Goal: Navigation & Orientation: Find specific page/section

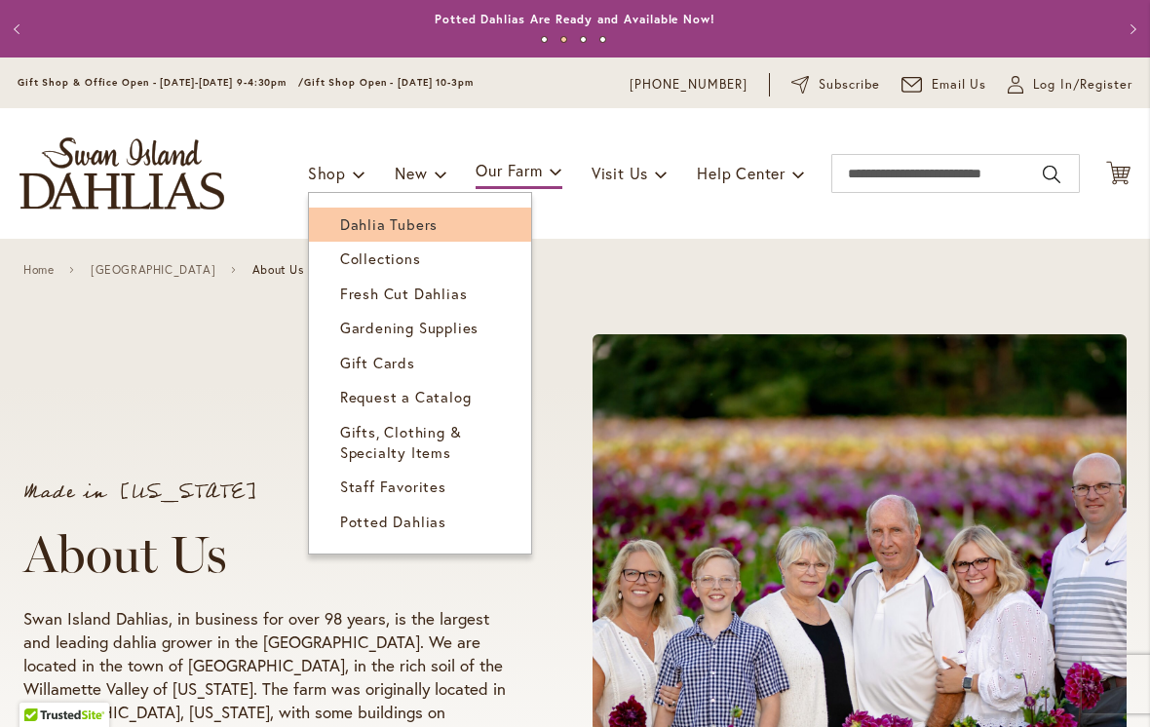
click at [437, 241] on link "Dahlia Tubers" at bounding box center [420, 225] width 222 height 34
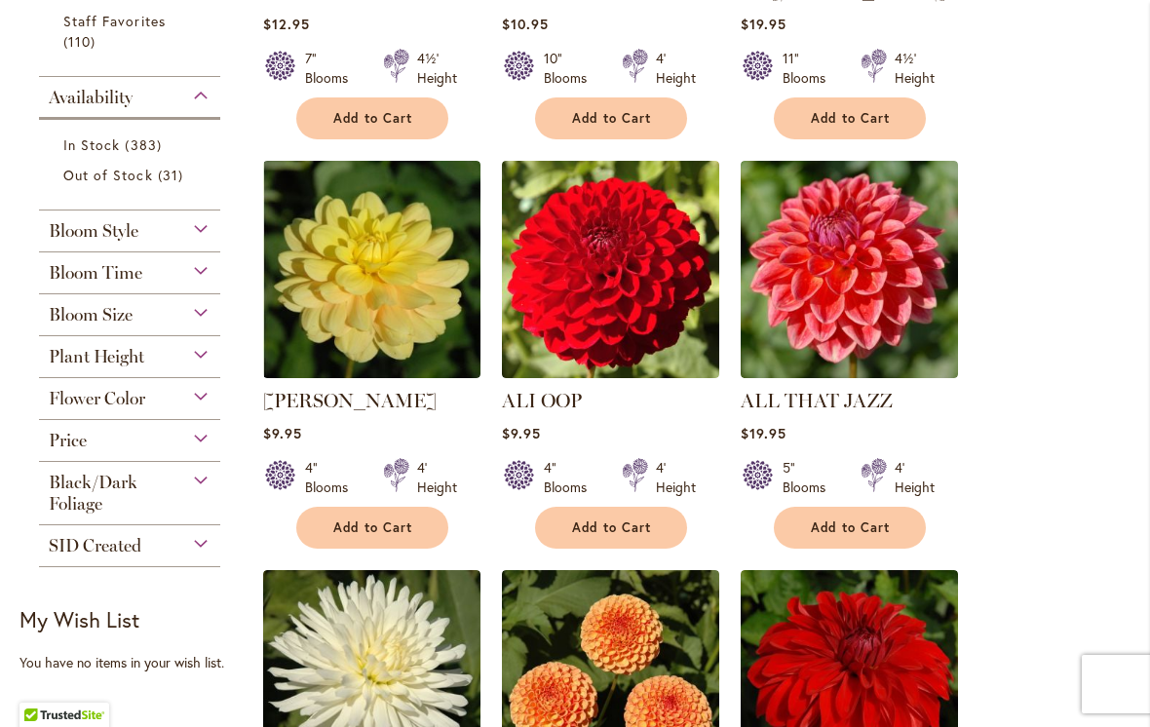
scroll to position [739, 0]
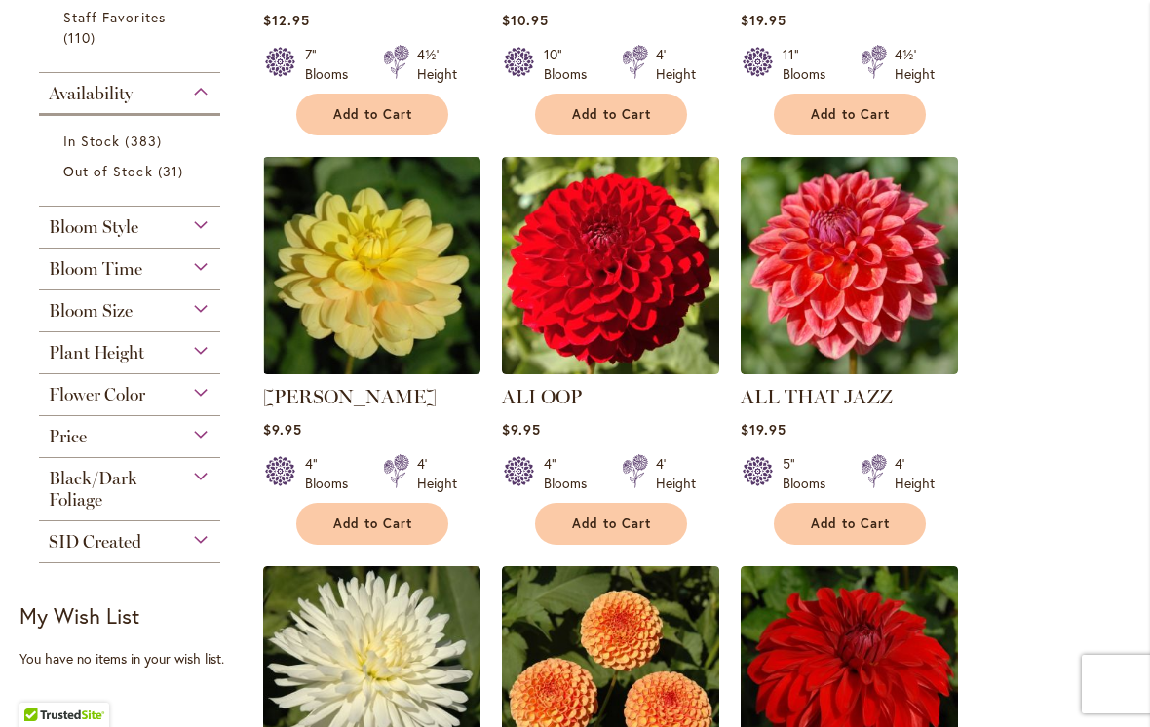
click at [220, 232] on div "Bloom Style" at bounding box center [129, 222] width 181 height 31
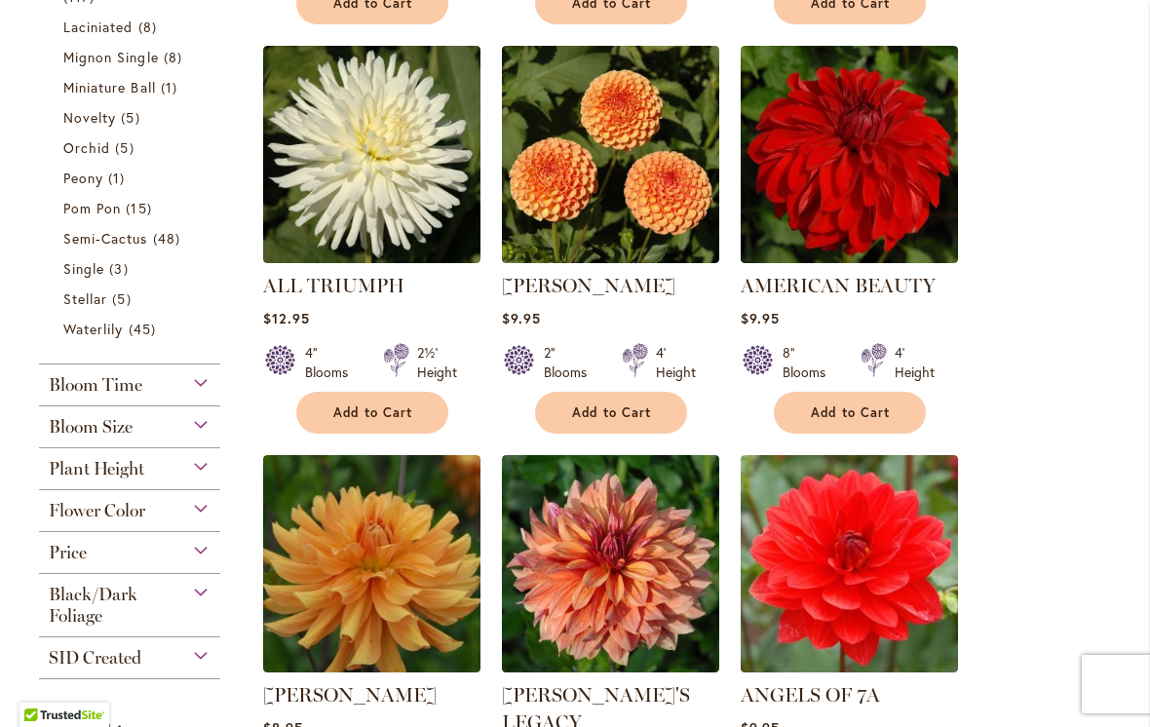
scroll to position [1264, 0]
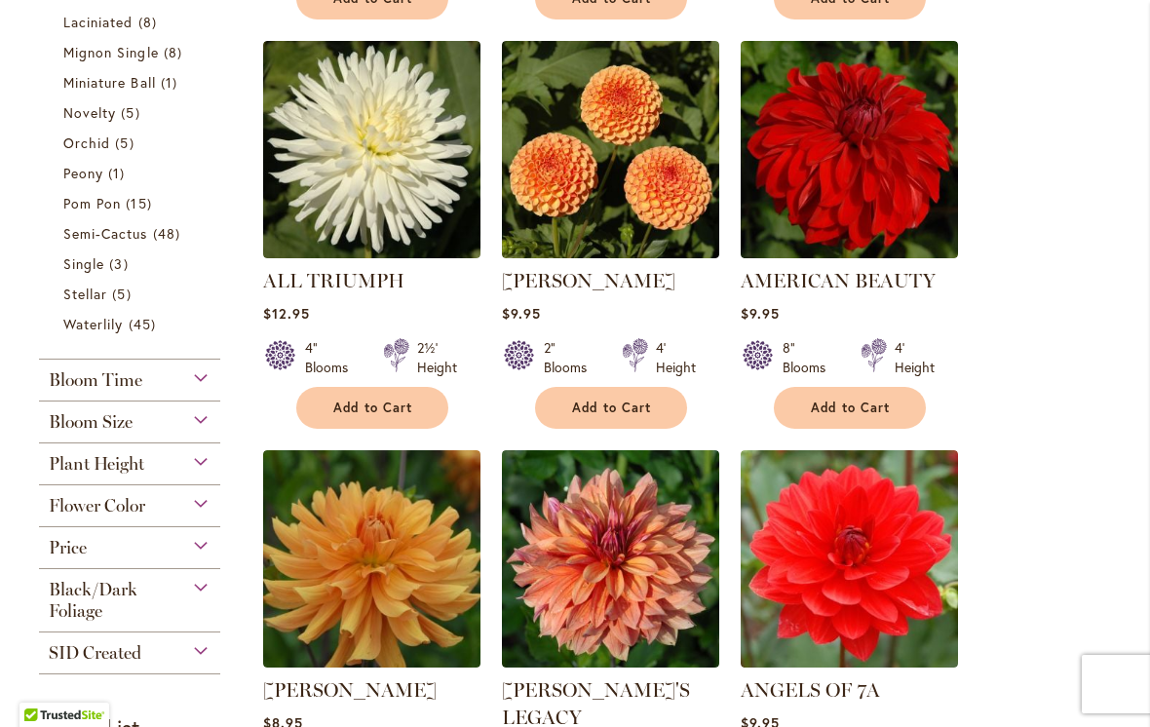
click at [210, 468] on div "Plant Height" at bounding box center [129, 458] width 181 height 31
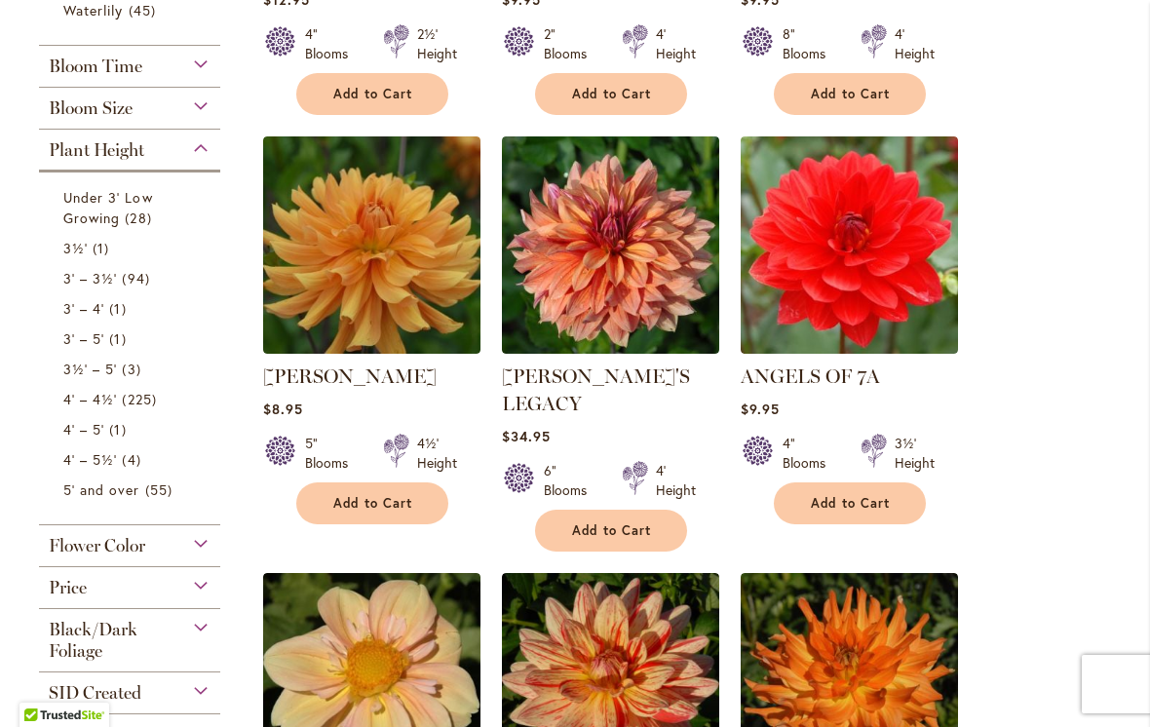
scroll to position [1581, 0]
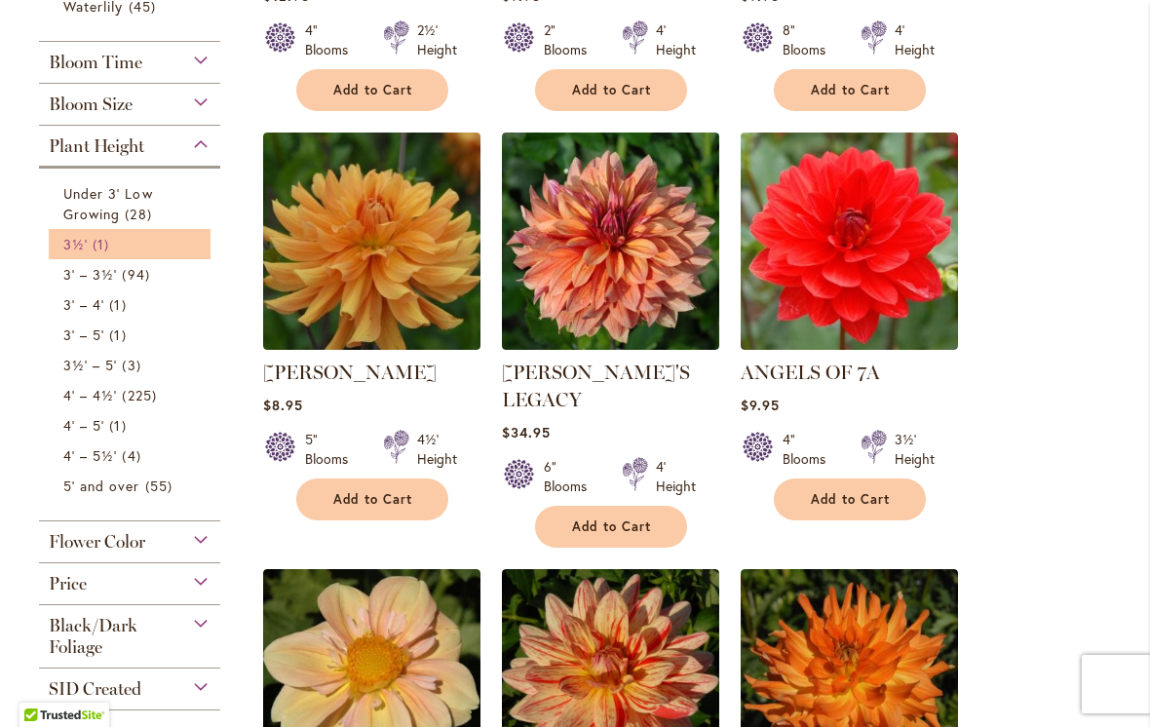
click at [109, 252] on span "1 item" at bounding box center [103, 244] width 21 height 20
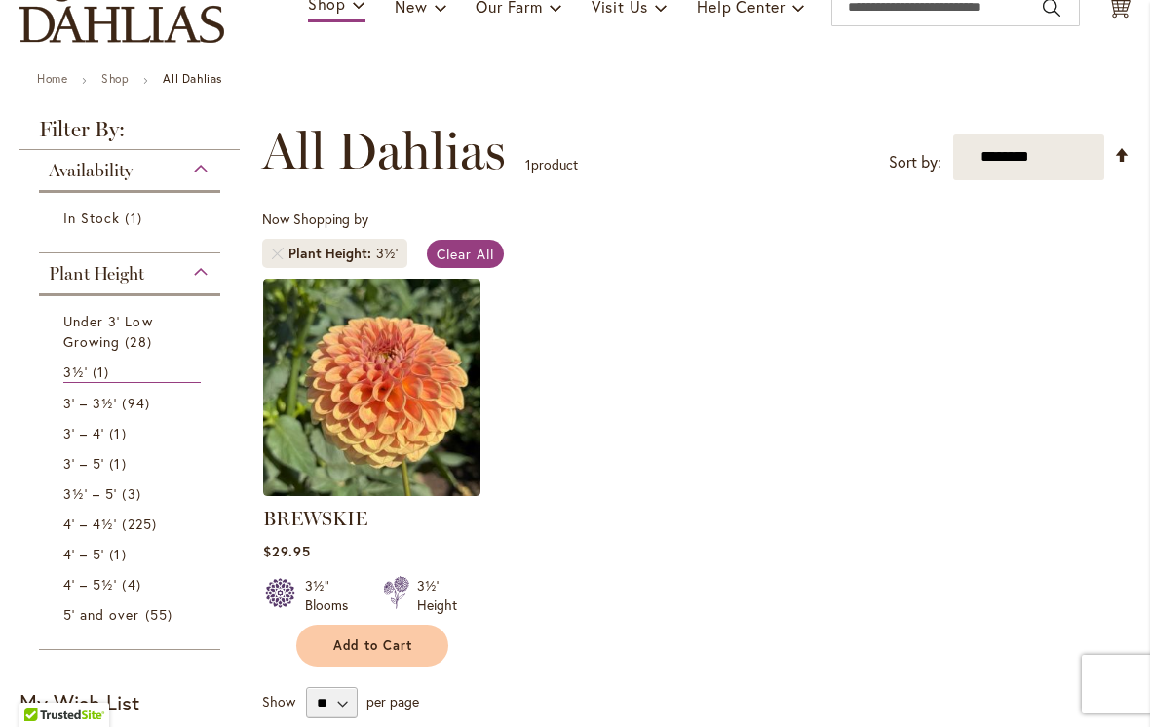
scroll to position [166, 0]
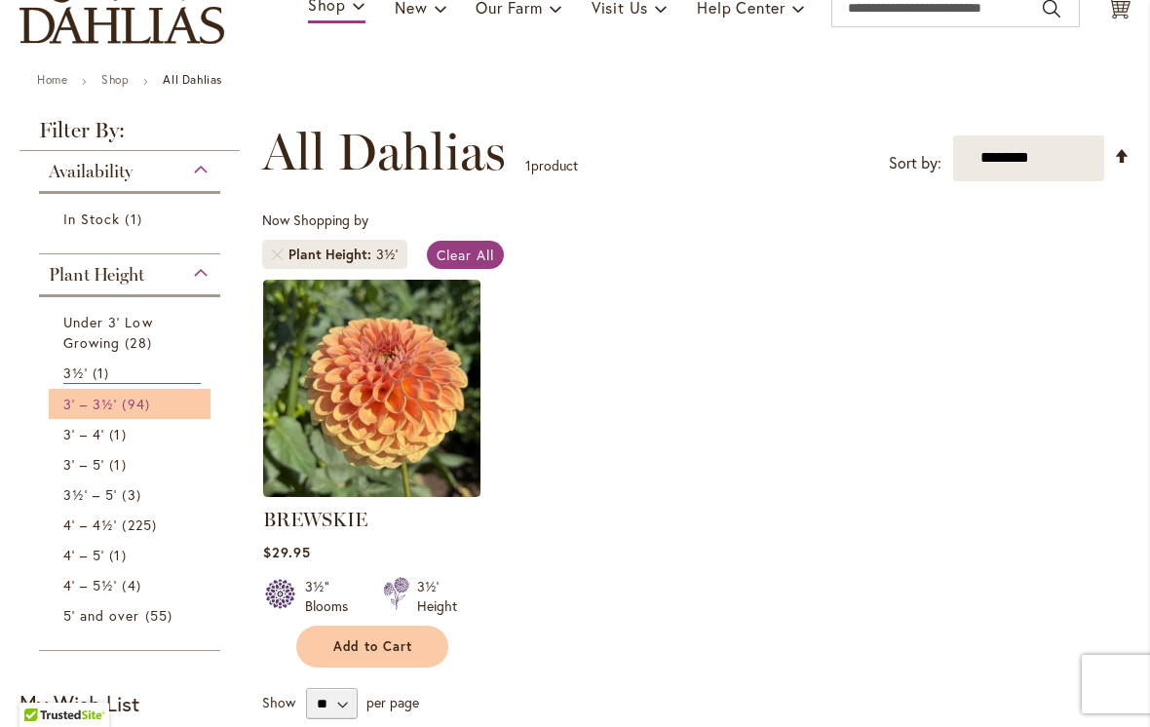
click at [173, 412] on link "3' – 3½' 94 items" at bounding box center [131, 404] width 137 height 20
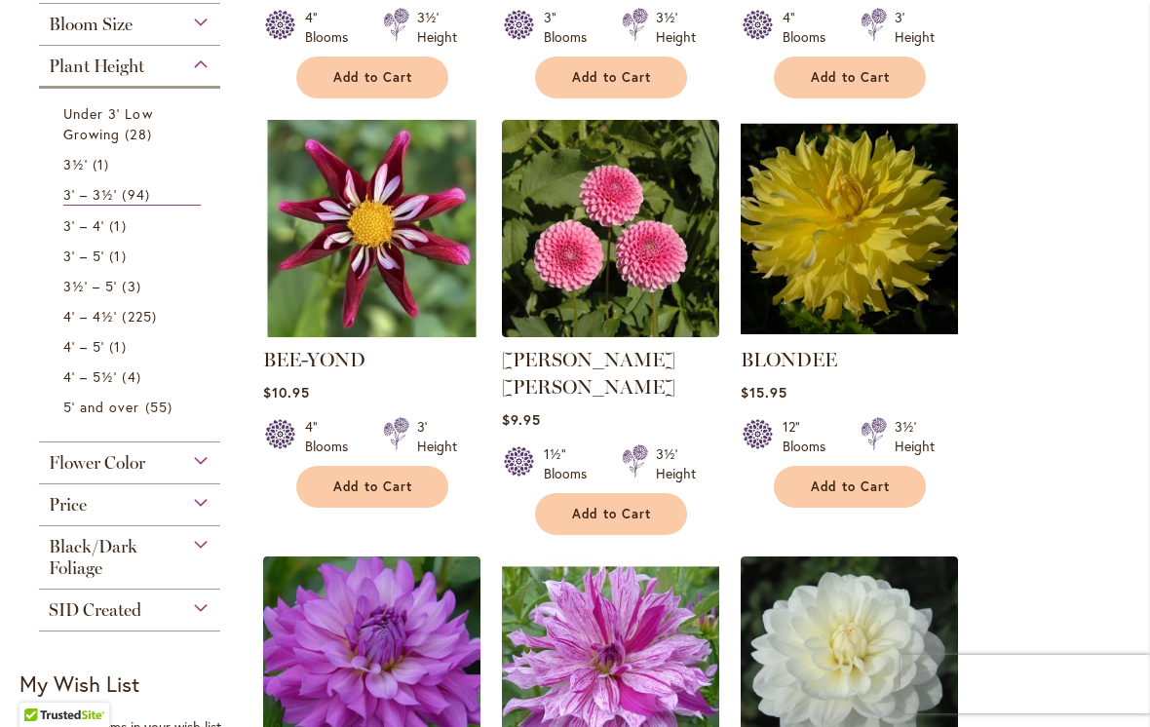
scroll to position [736, 0]
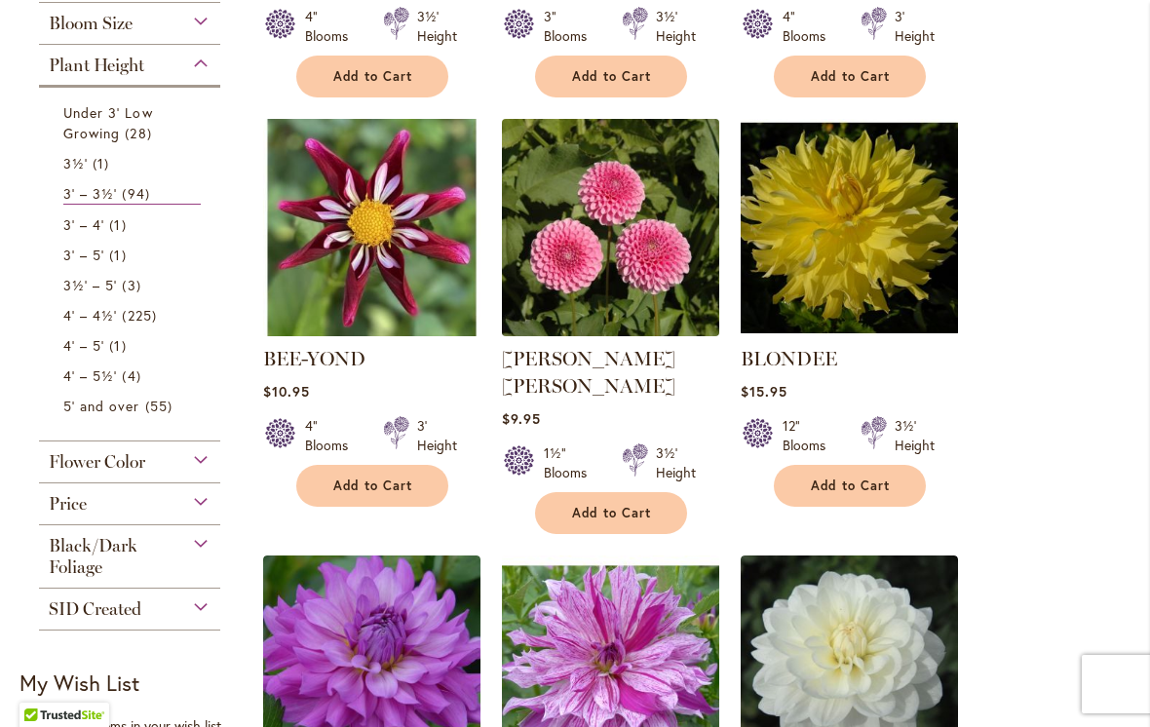
click at [631, 294] on img at bounding box center [610, 227] width 228 height 228
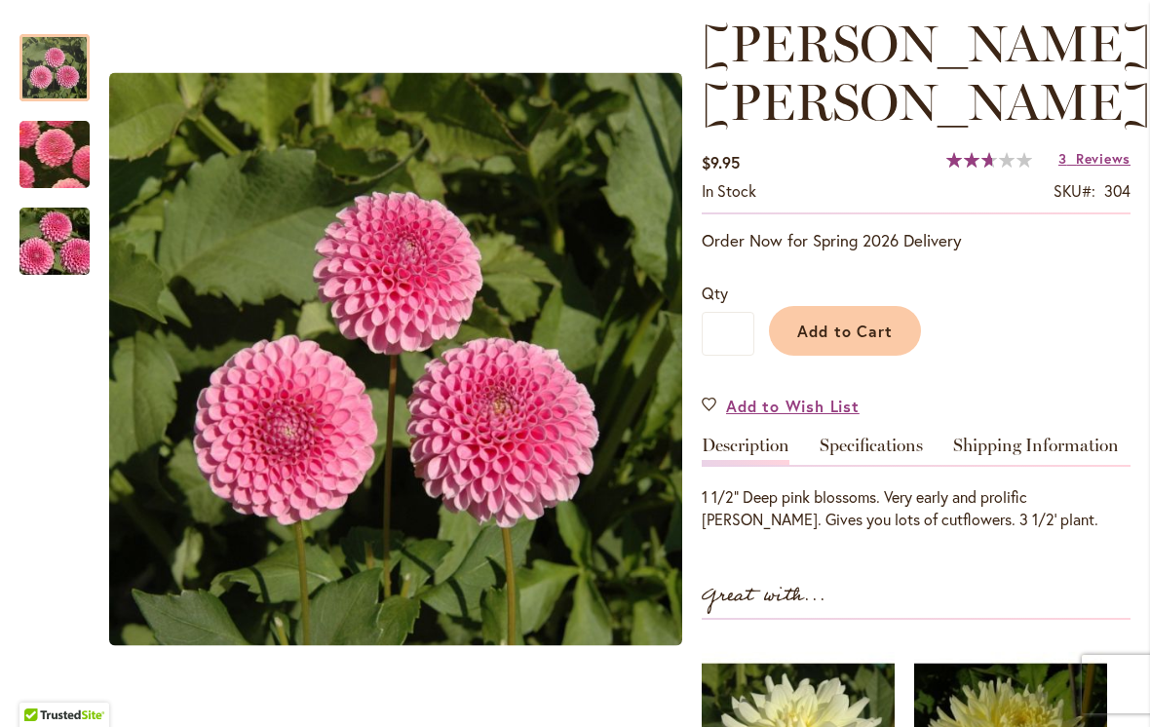
scroll to position [272, 0]
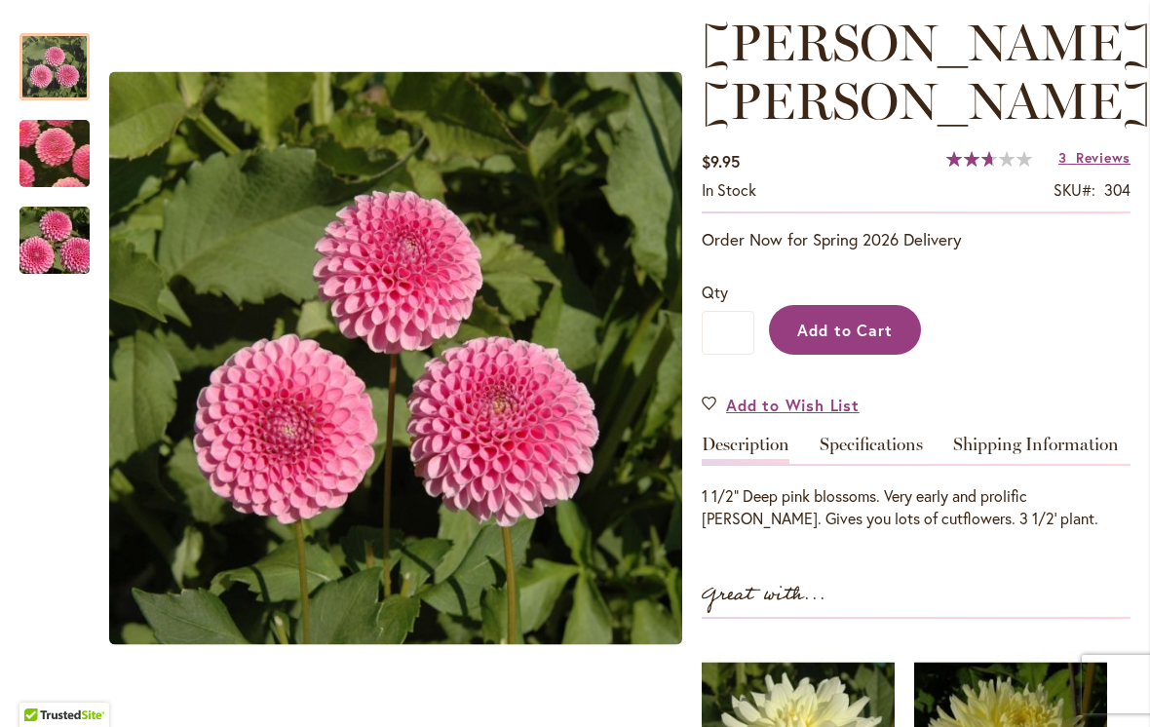
click at [862, 320] on span "Add to Cart" at bounding box center [845, 330] width 96 height 20
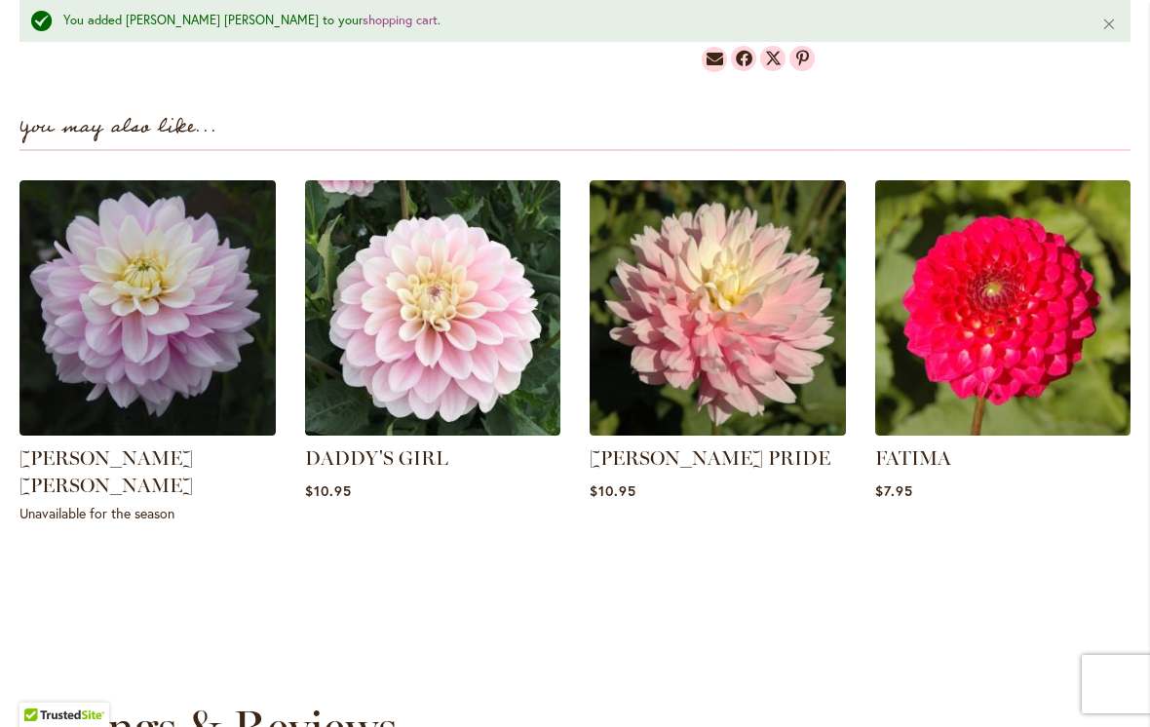
scroll to position [1390, 0]
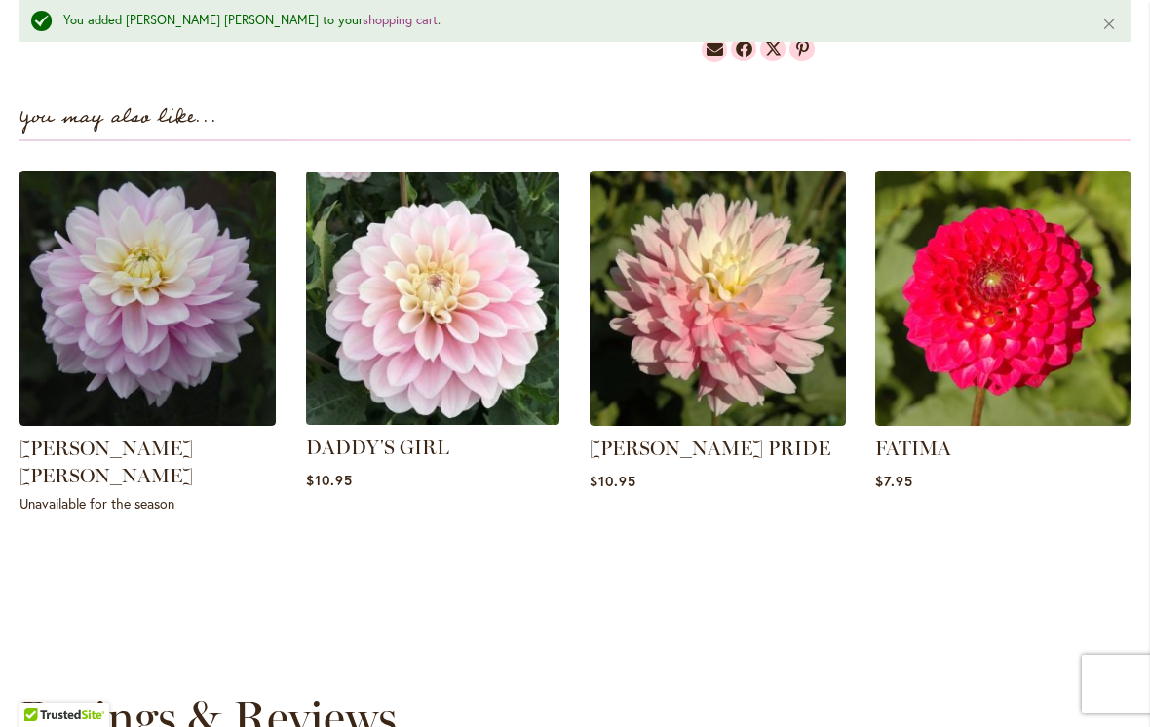
click at [492, 290] on img at bounding box center [432, 298] width 267 height 267
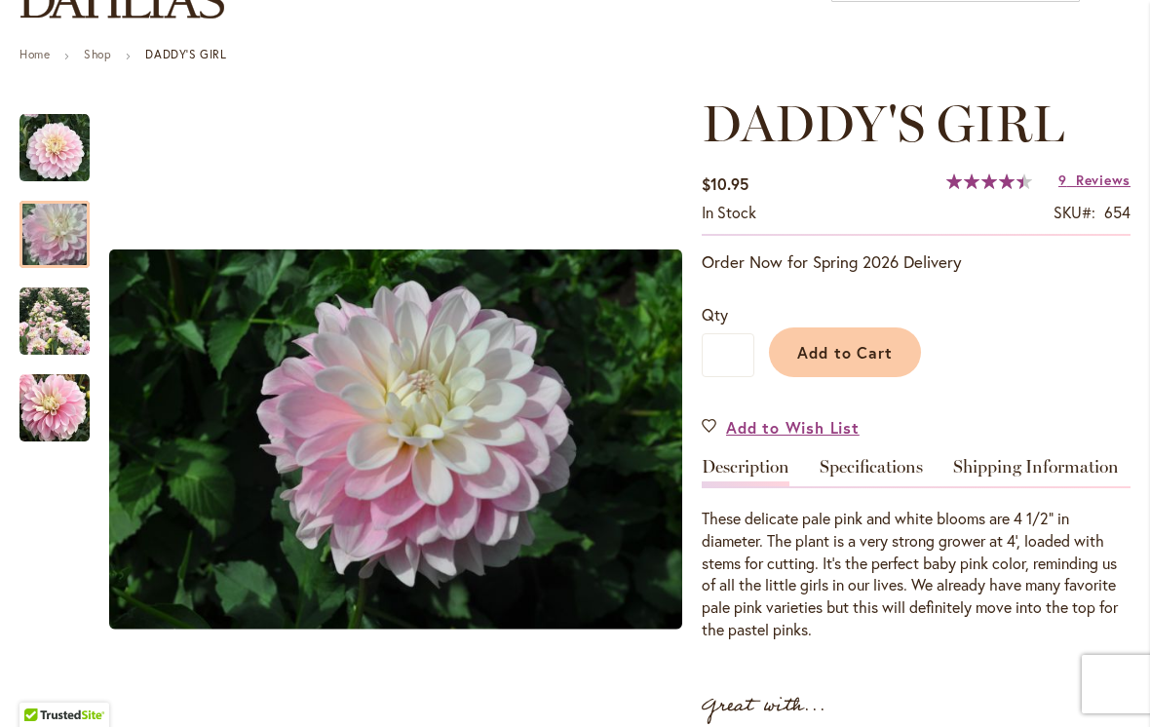
scroll to position [190, 0]
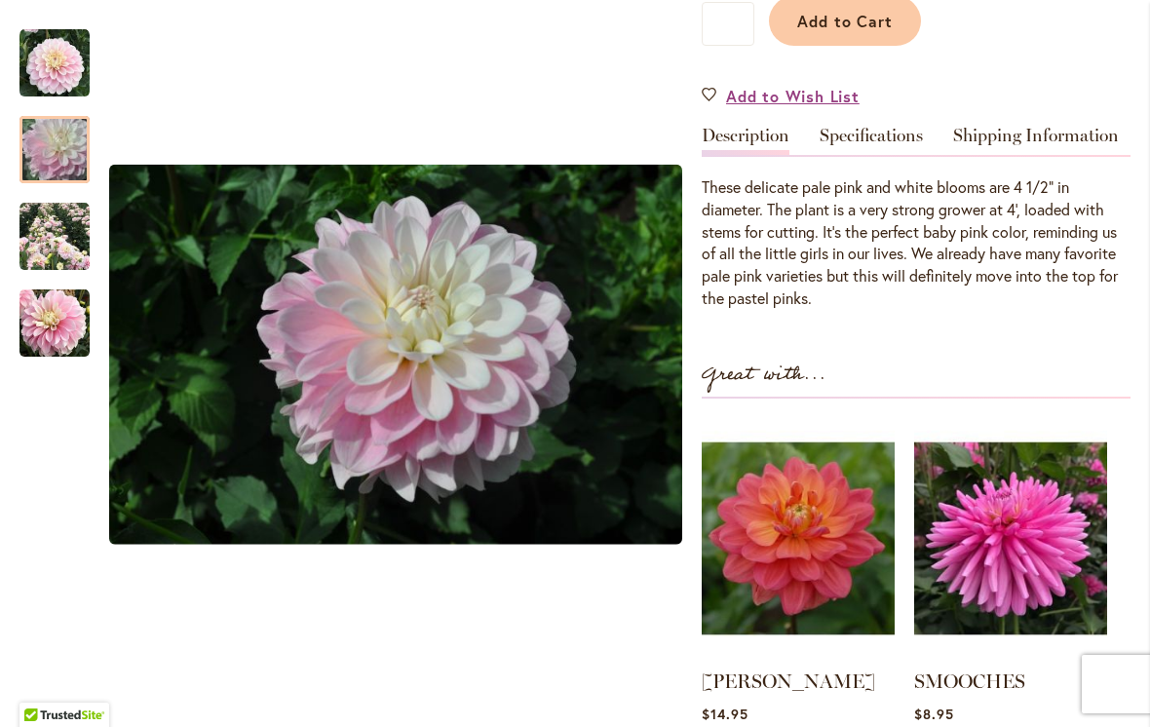
scroll to position [525, 0]
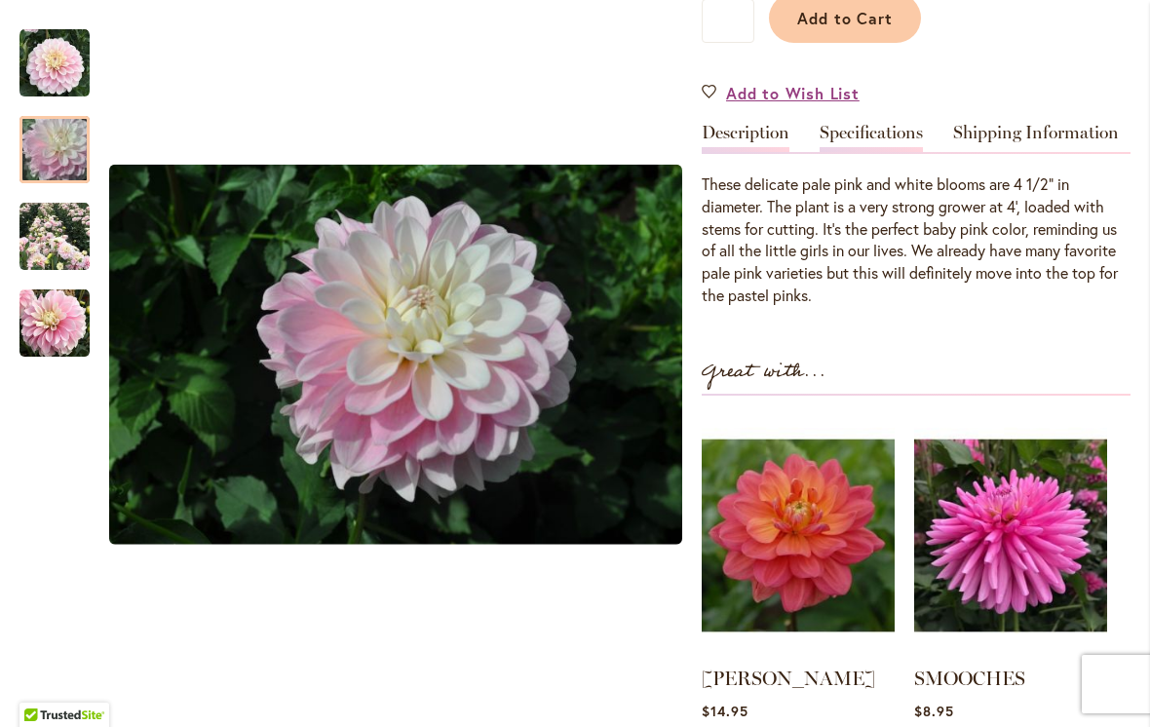
click at [909, 150] on link "Specifications" at bounding box center [870, 138] width 103 height 28
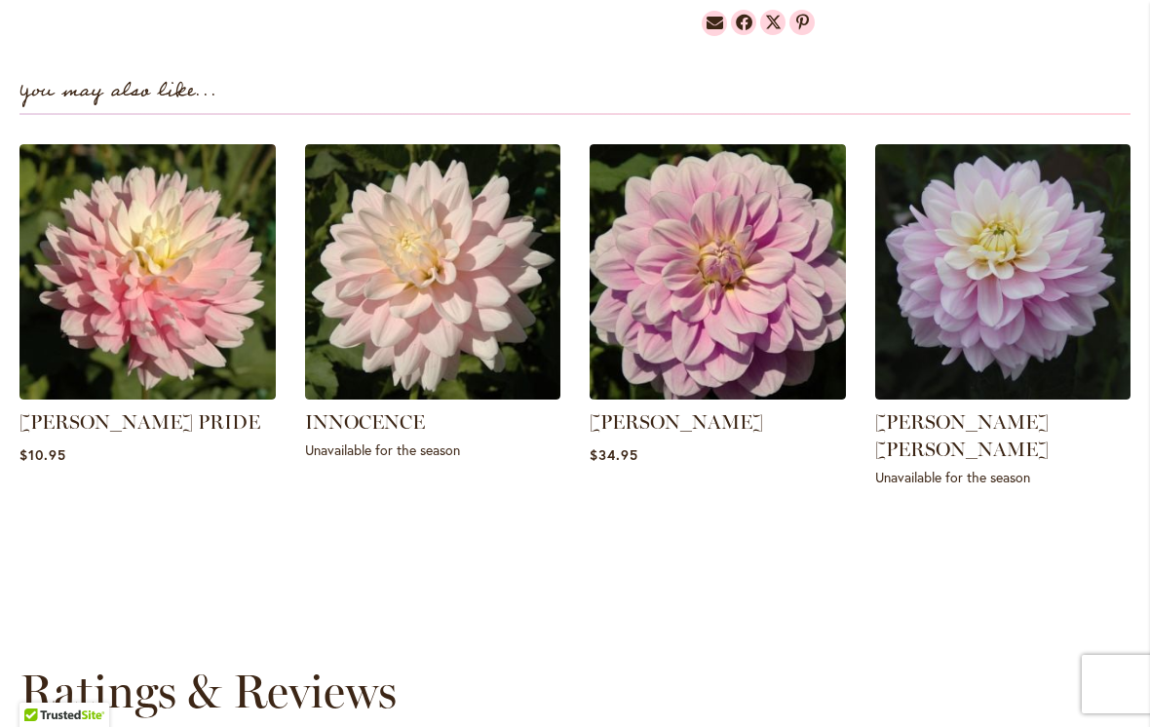
scroll to position [1564, 0]
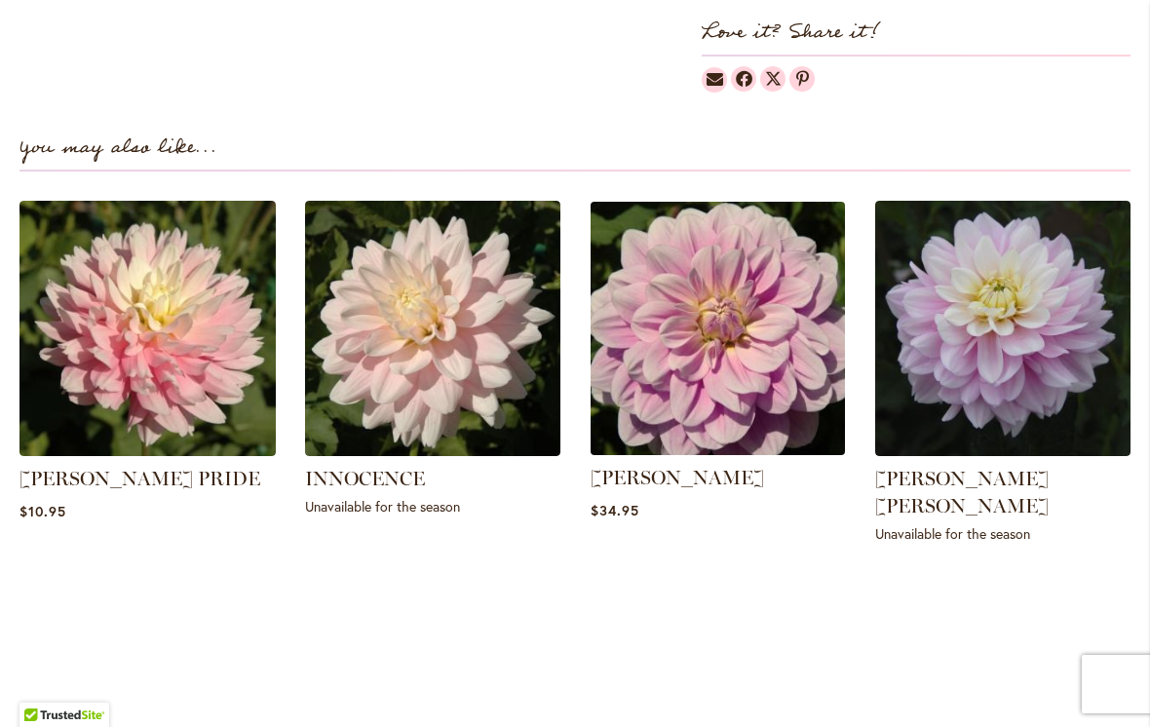
click at [801, 409] on img at bounding box center [717, 328] width 267 height 267
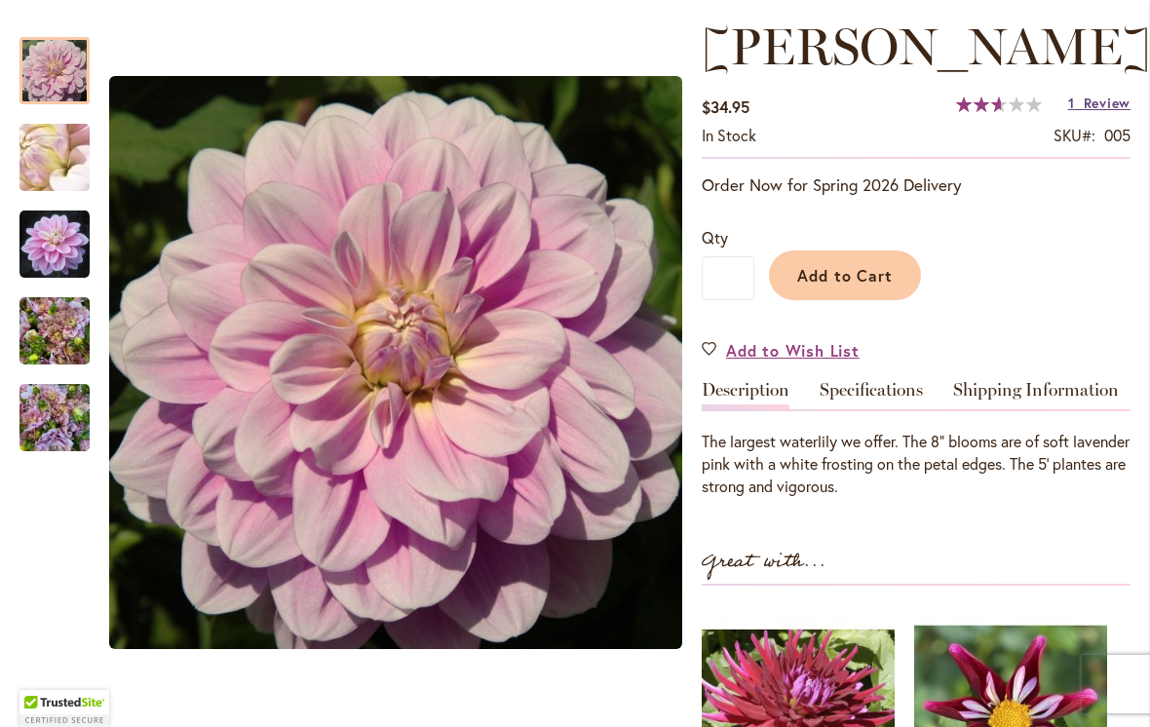
click at [1081, 100] on link "1 Review" at bounding box center [1099, 103] width 62 height 19
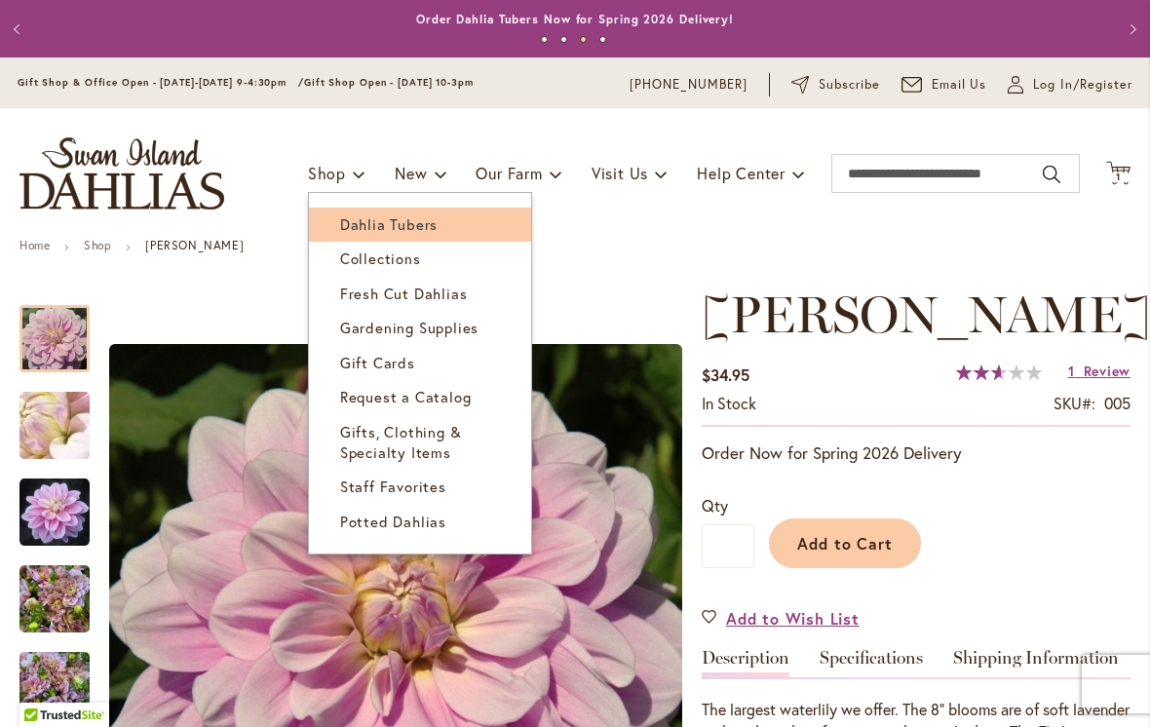
click at [434, 239] on link "Dahlia Tubers" at bounding box center [420, 225] width 222 height 34
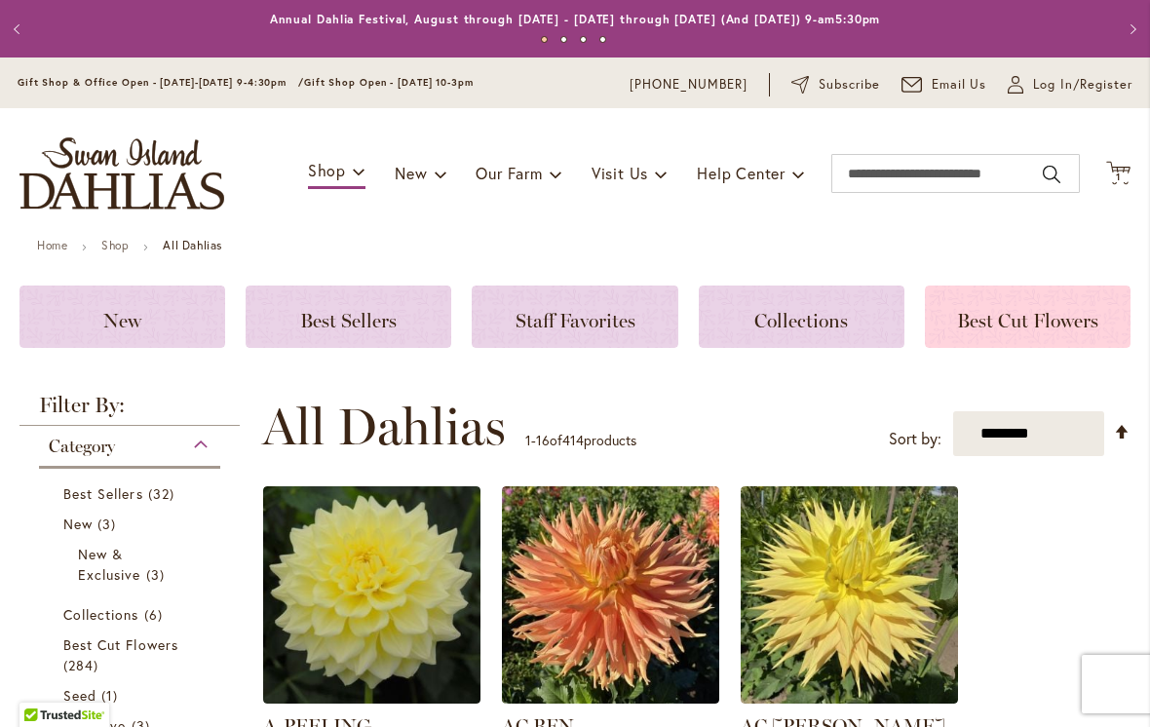
click at [1003, 329] on span "Best Cut Flowers" at bounding box center [1027, 320] width 141 height 23
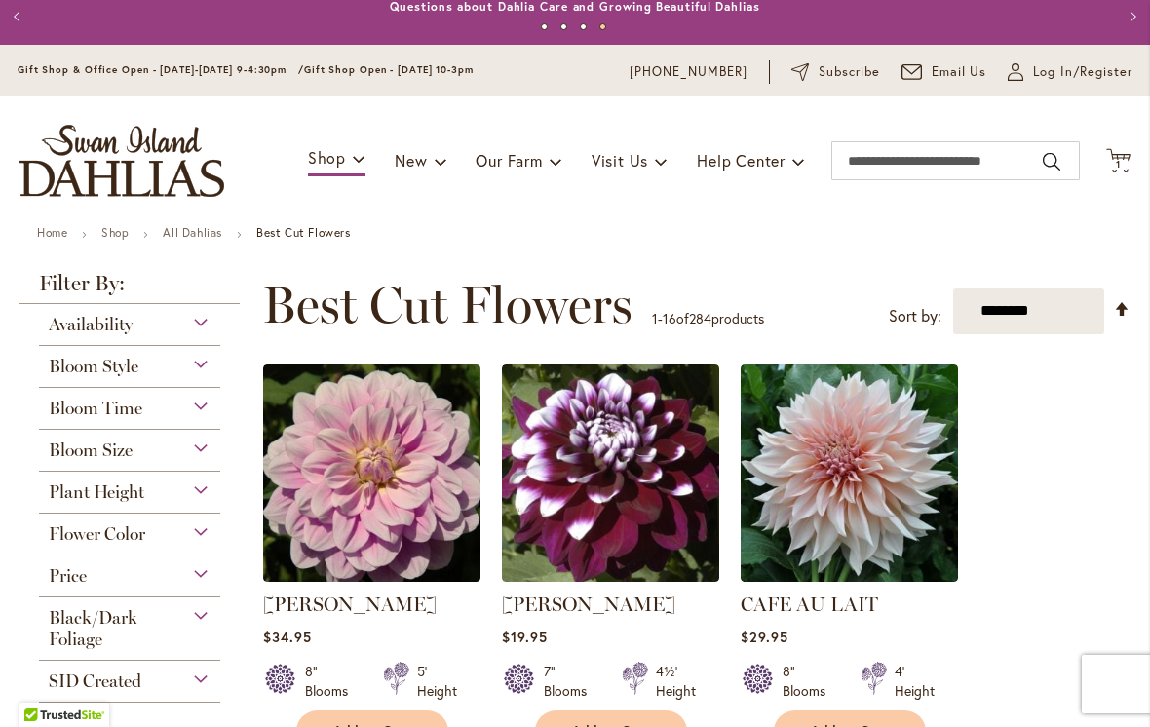
scroll to position [18, 0]
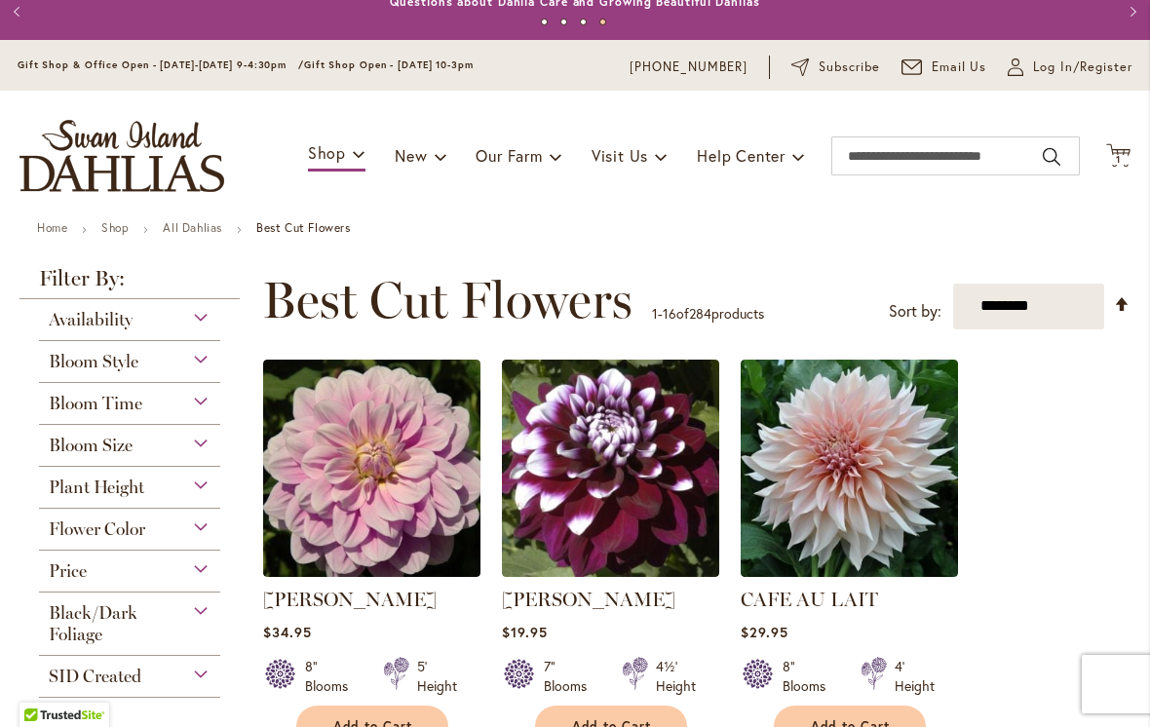
click at [206, 369] on div "Bloom Style" at bounding box center [129, 356] width 181 height 31
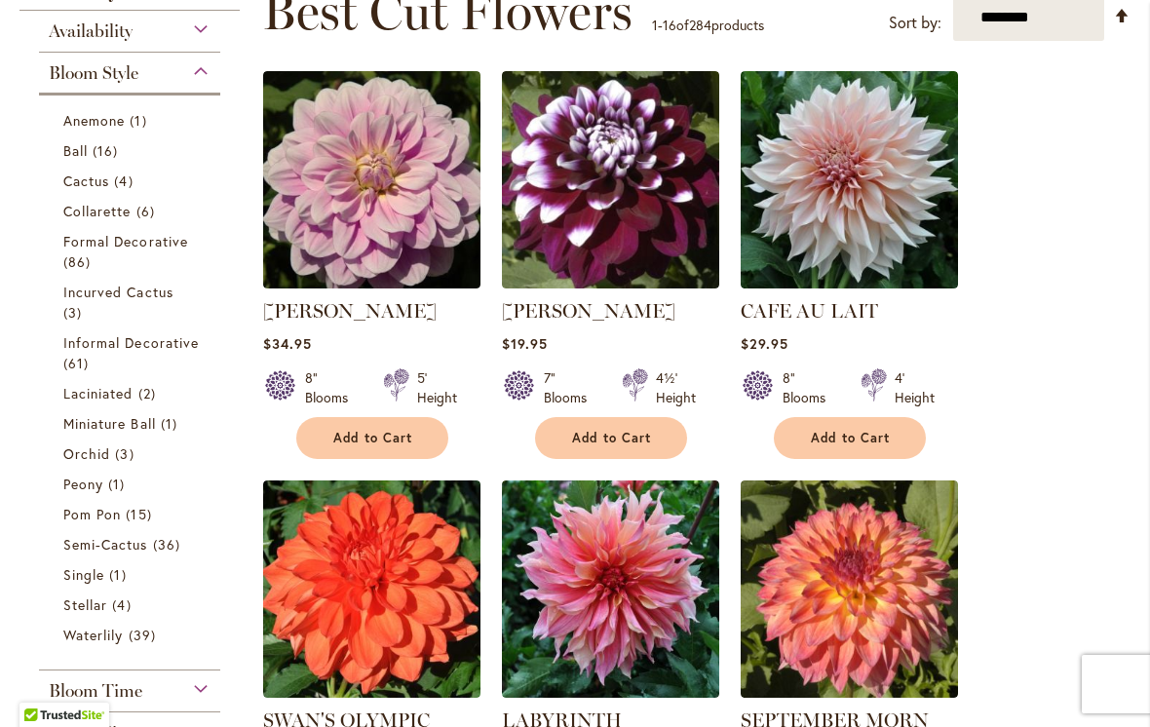
scroll to position [321, 0]
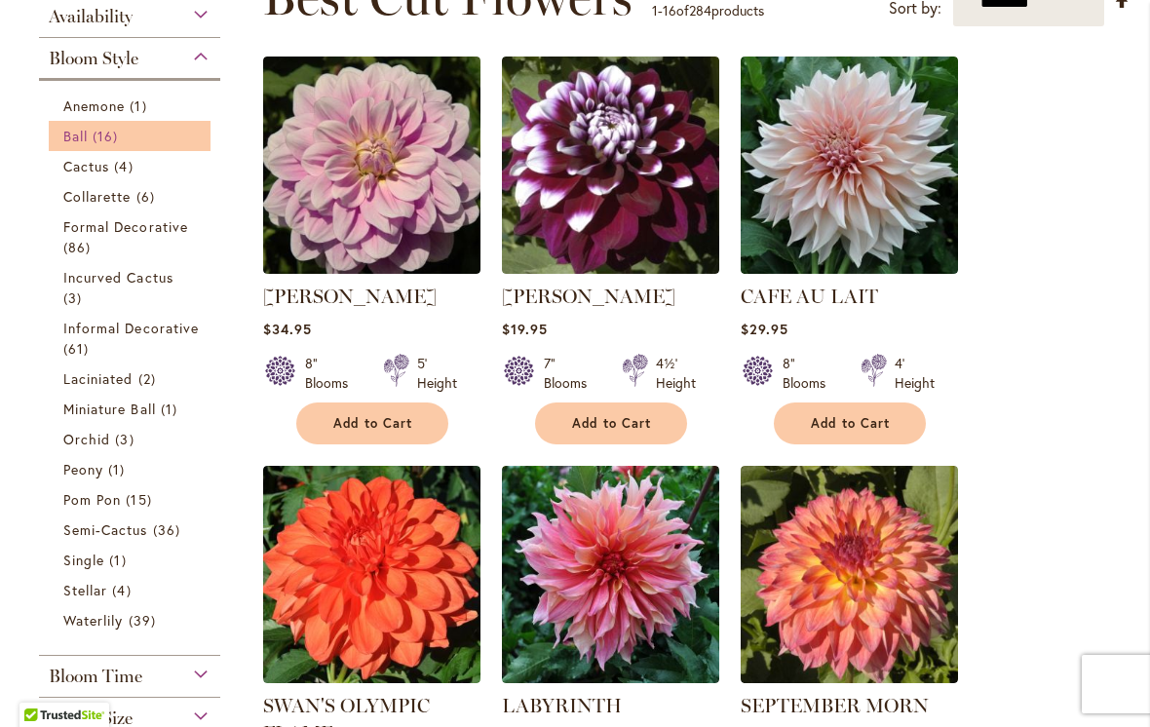
click at [98, 131] on span "16 items" at bounding box center [108, 136] width 30 height 20
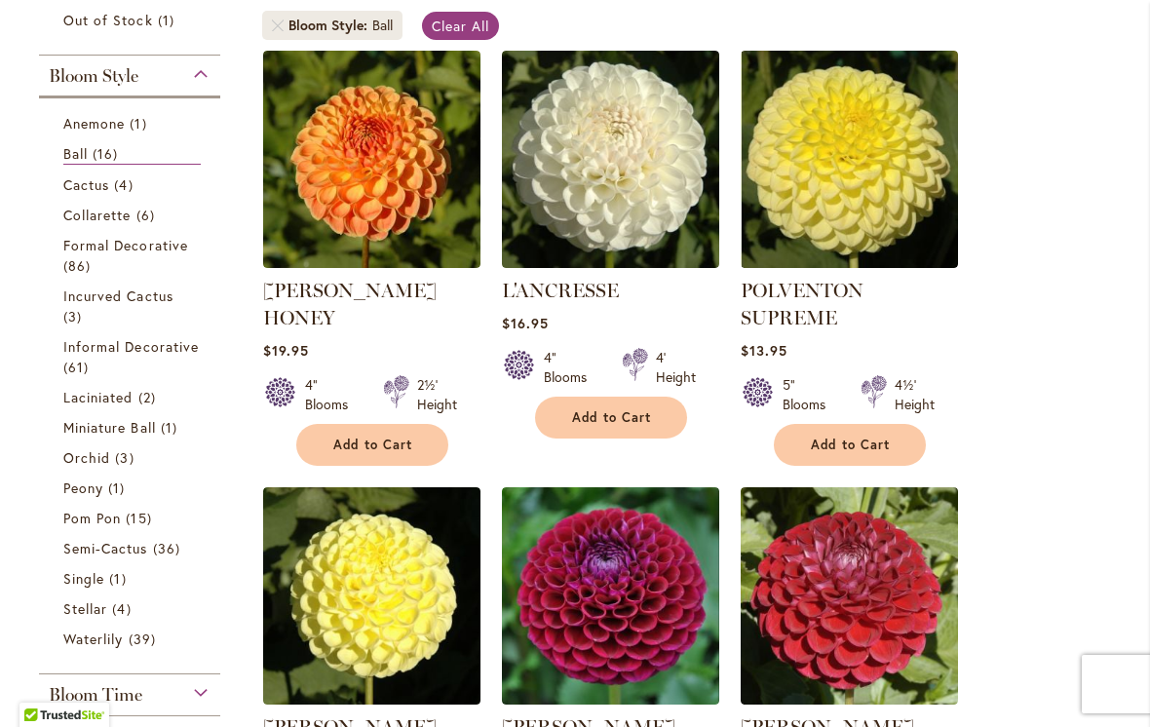
scroll to position [390, 0]
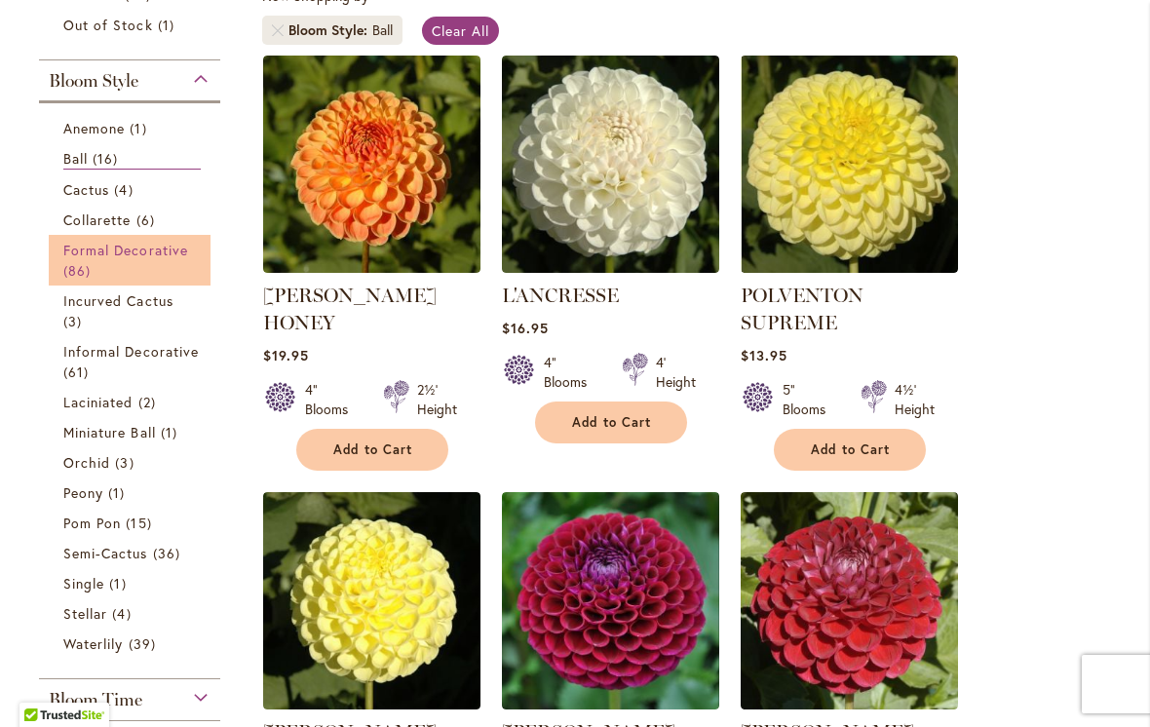
click at [185, 269] on link "Formal Decorative 86 items" at bounding box center [131, 260] width 137 height 41
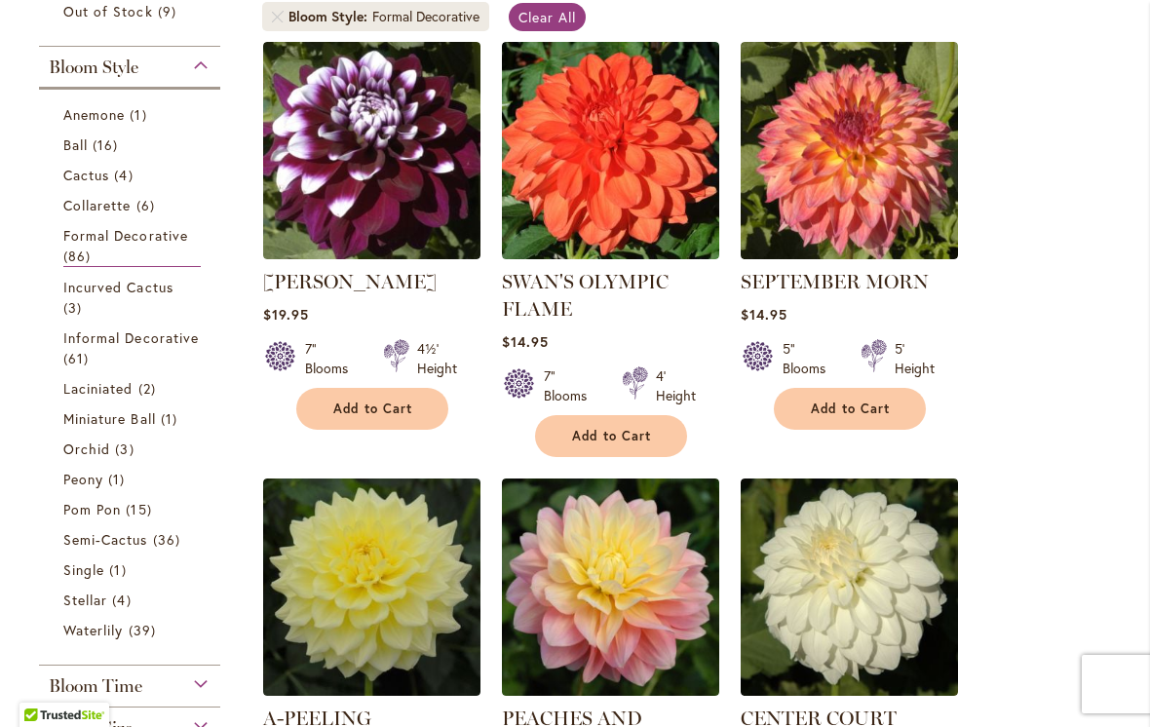
scroll to position [431, 0]
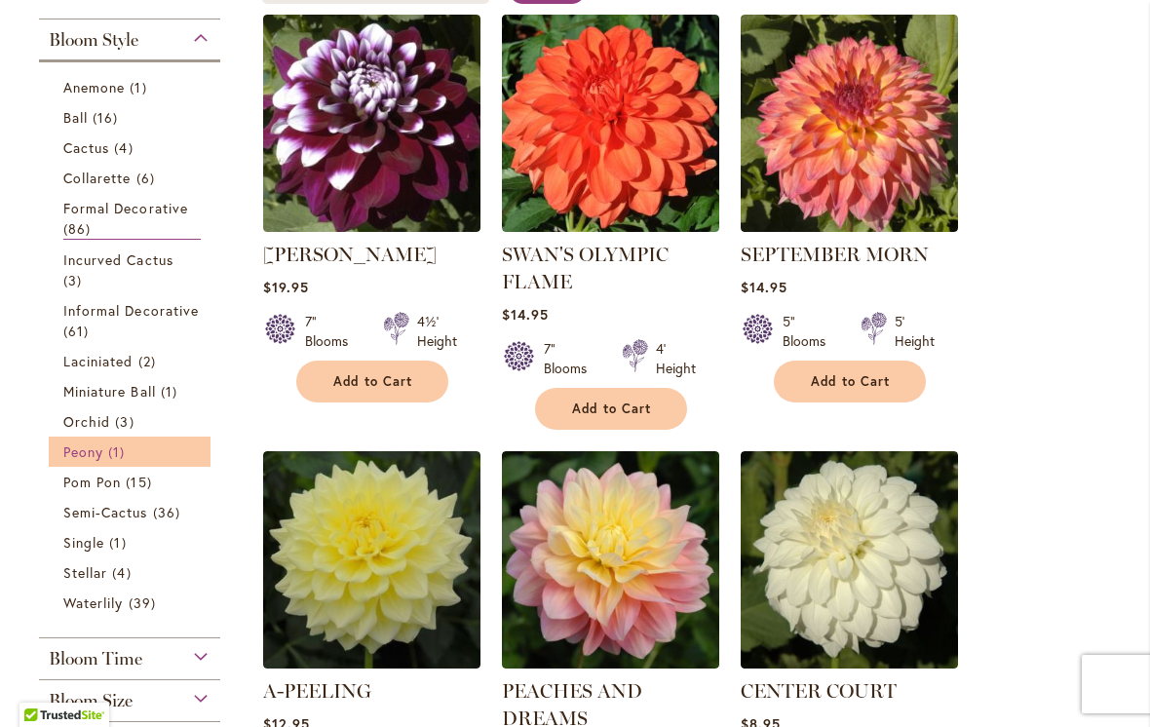
click at [133, 452] on link "Peony 1 item" at bounding box center [131, 451] width 137 height 20
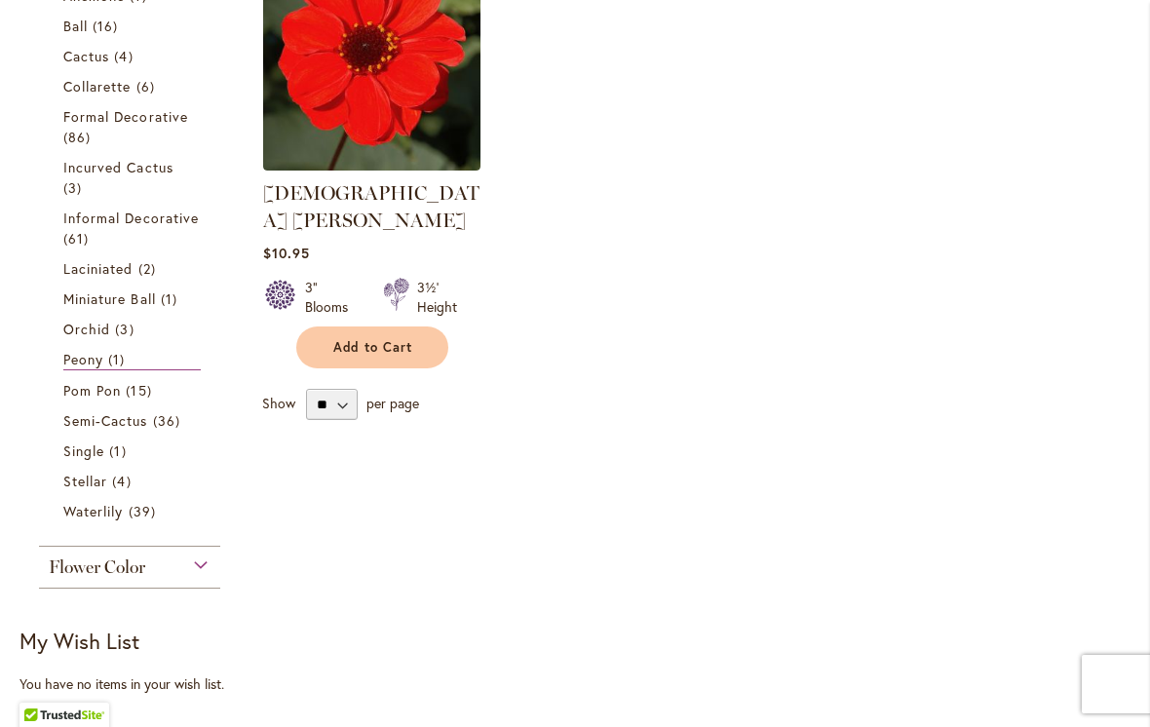
scroll to position [491, 0]
click at [145, 456] on link "Single 1 item" at bounding box center [131, 451] width 137 height 20
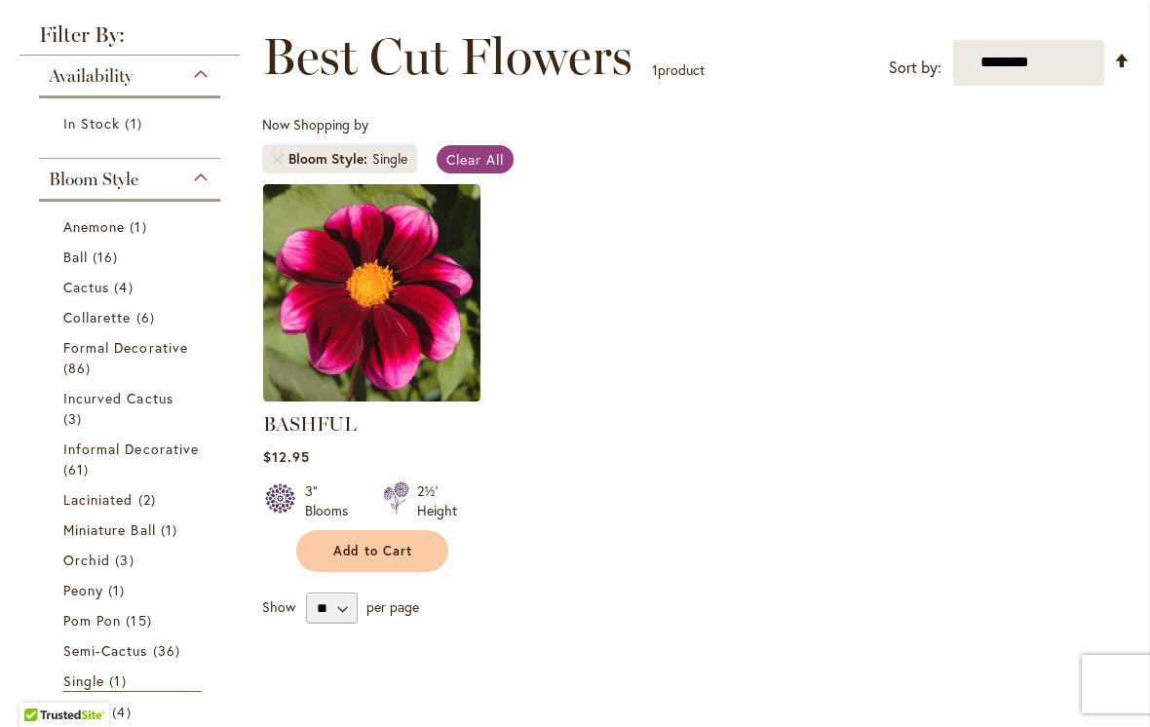
scroll to position [259, 0]
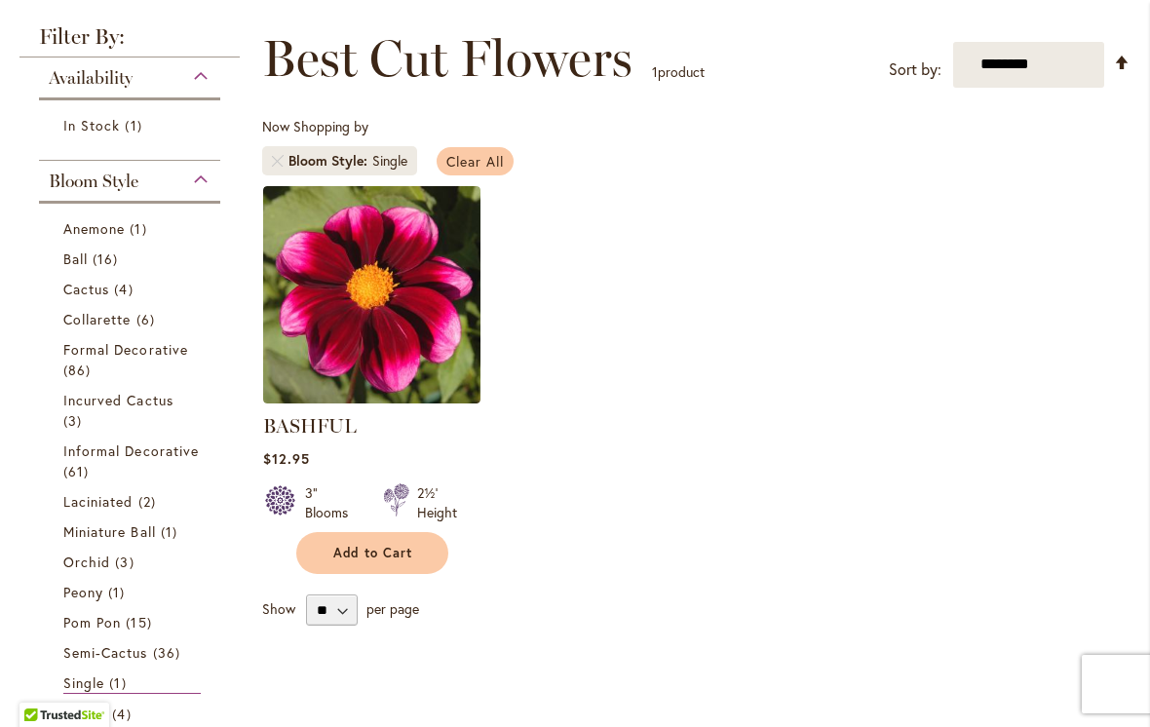
click at [490, 170] on link "Clear All" at bounding box center [474, 161] width 77 height 28
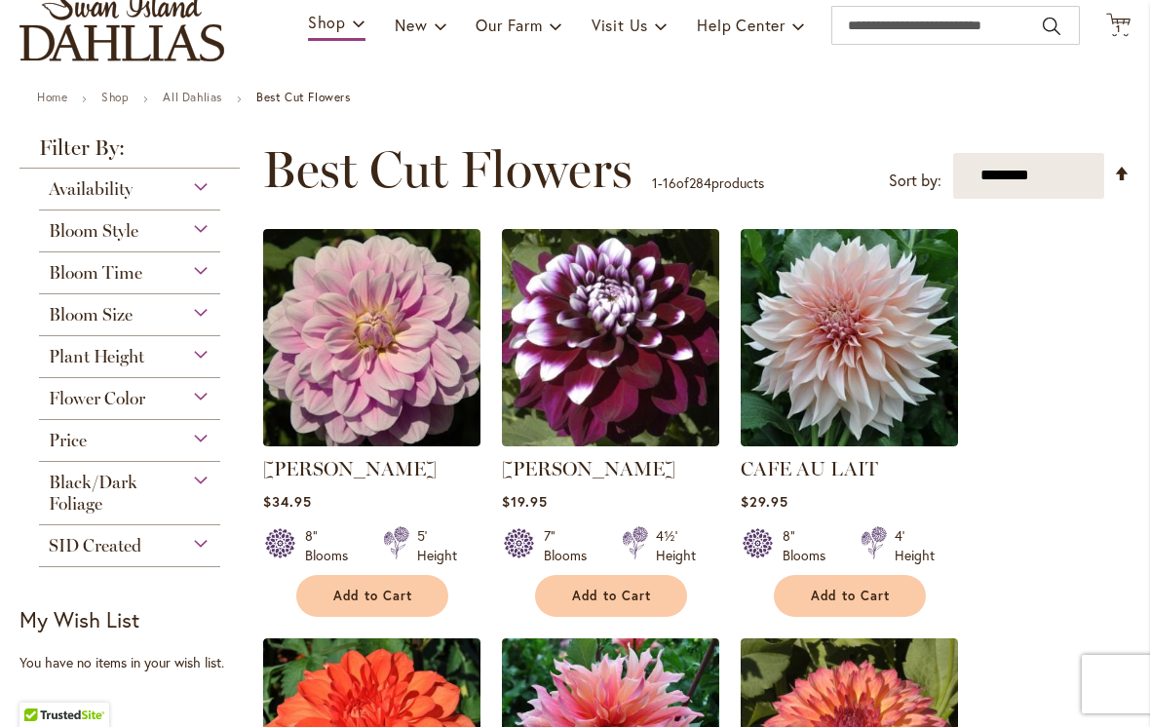
scroll to position [150, 0]
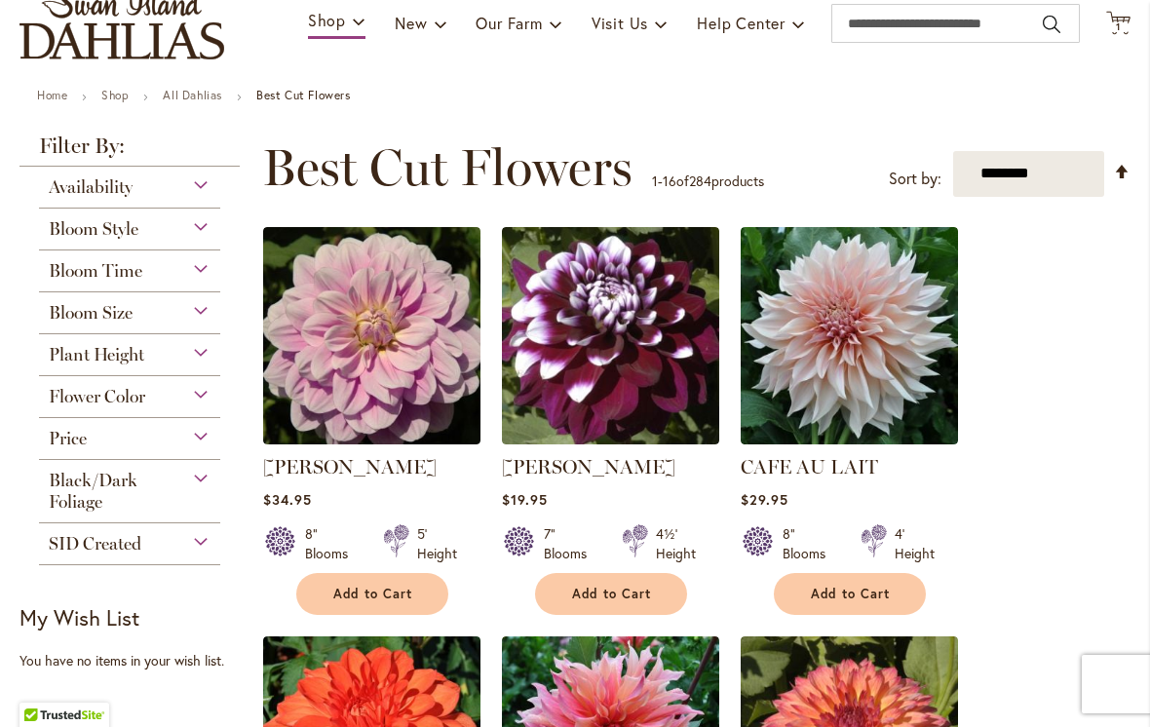
click at [200, 365] on div "Plant Height" at bounding box center [129, 349] width 181 height 31
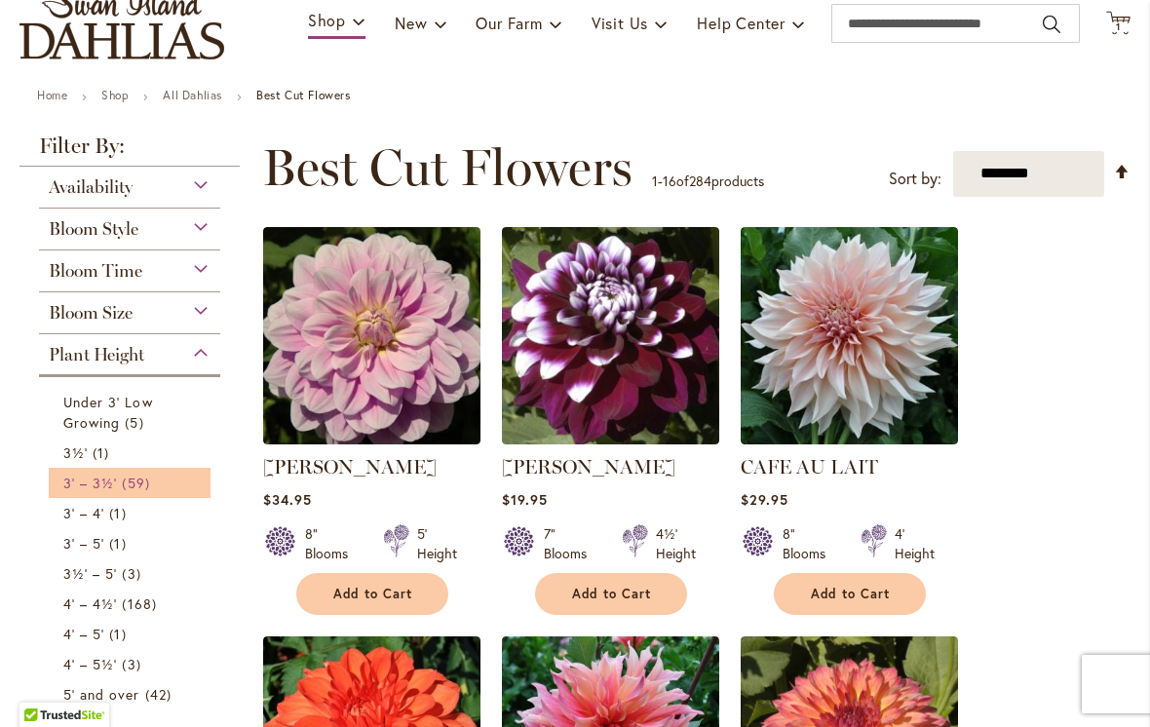
click at [156, 491] on link "3' – 3½' 59 items" at bounding box center [131, 483] width 137 height 20
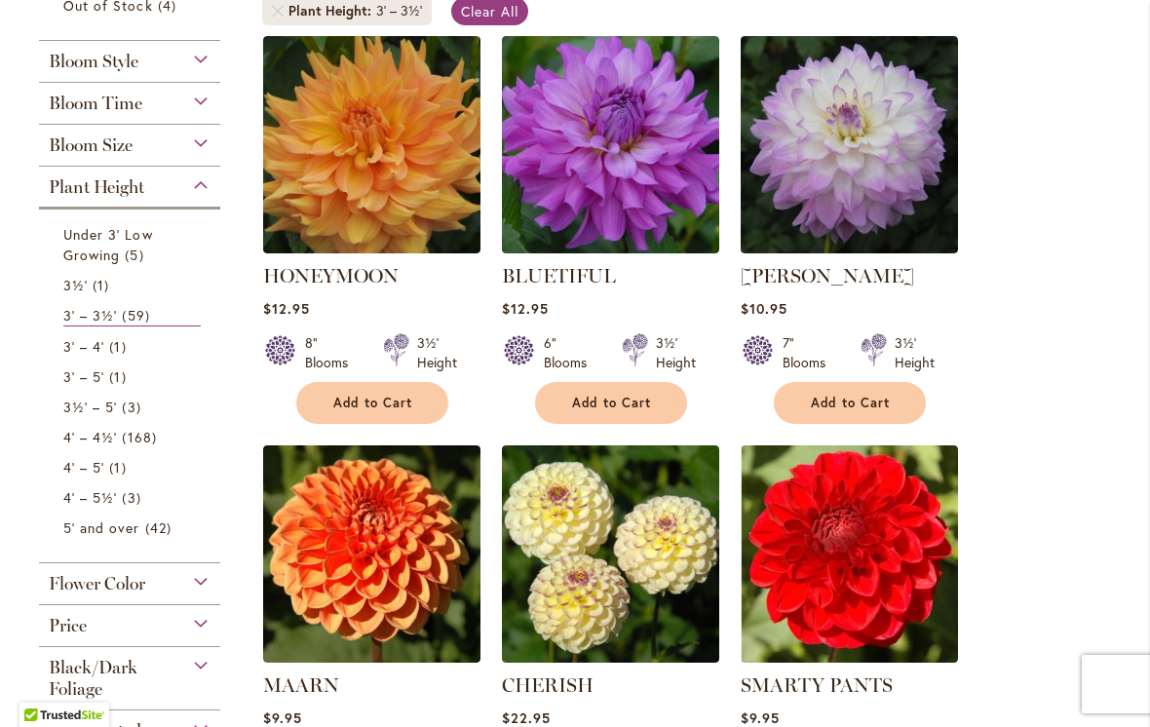
scroll to position [405, 0]
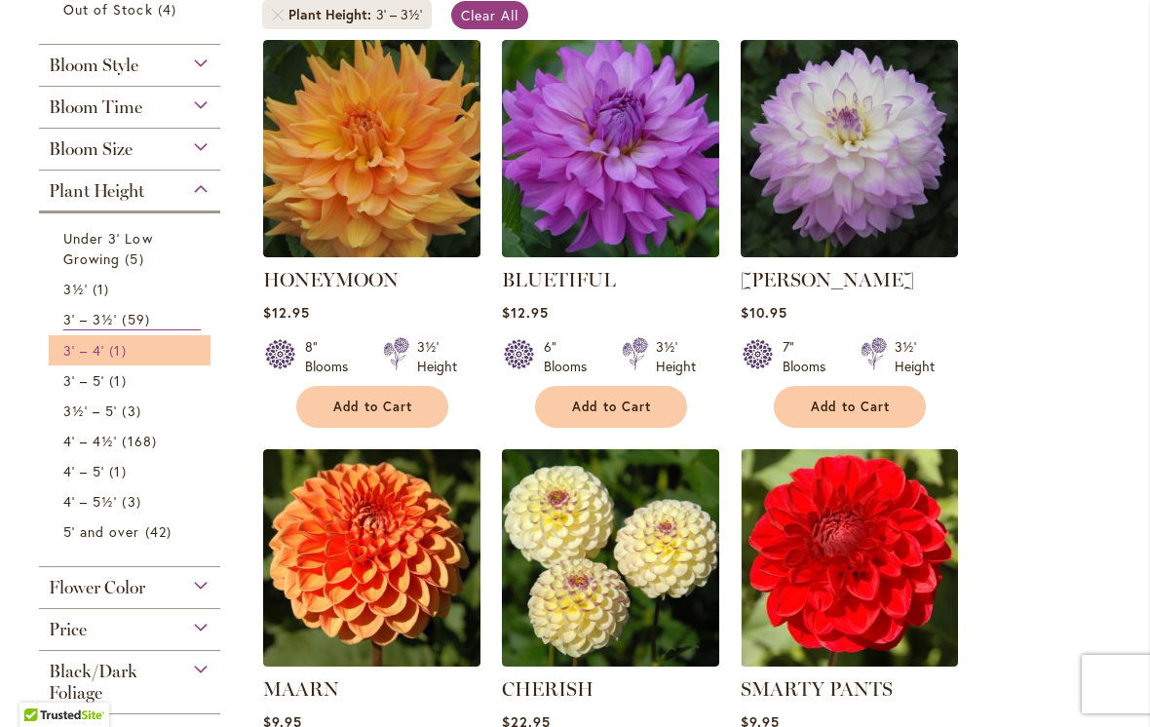
click at [171, 360] on link "3' – 4' 1 item" at bounding box center [131, 350] width 137 height 20
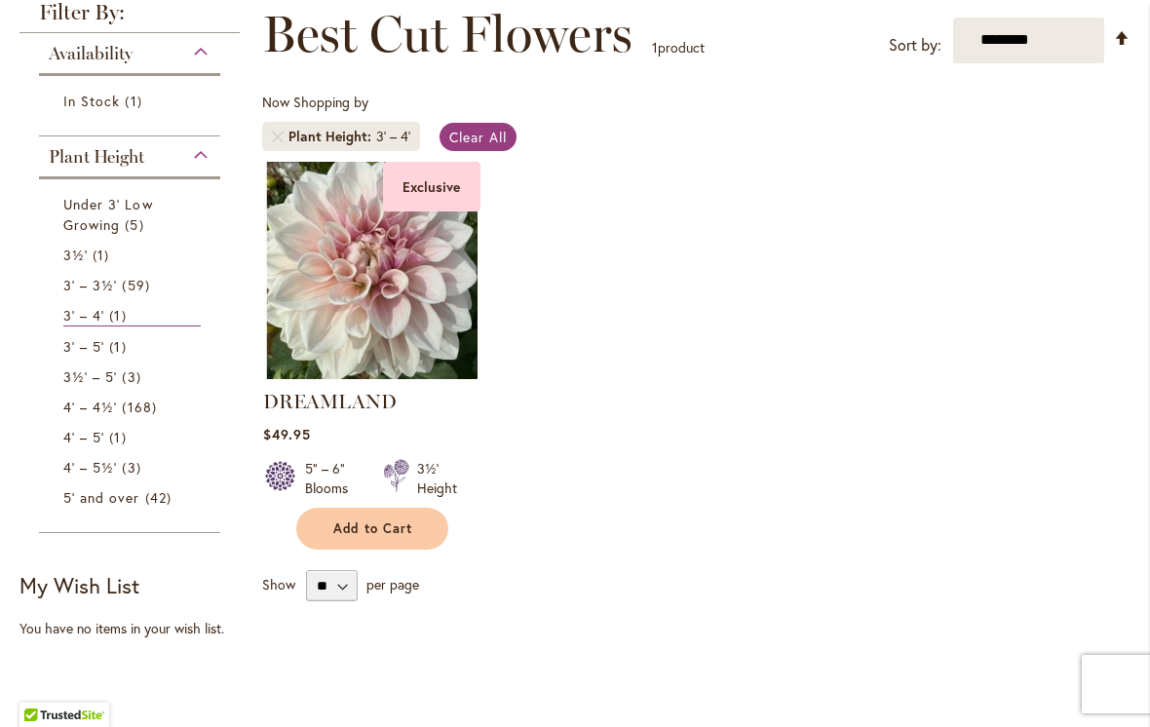
scroll to position [286, 0]
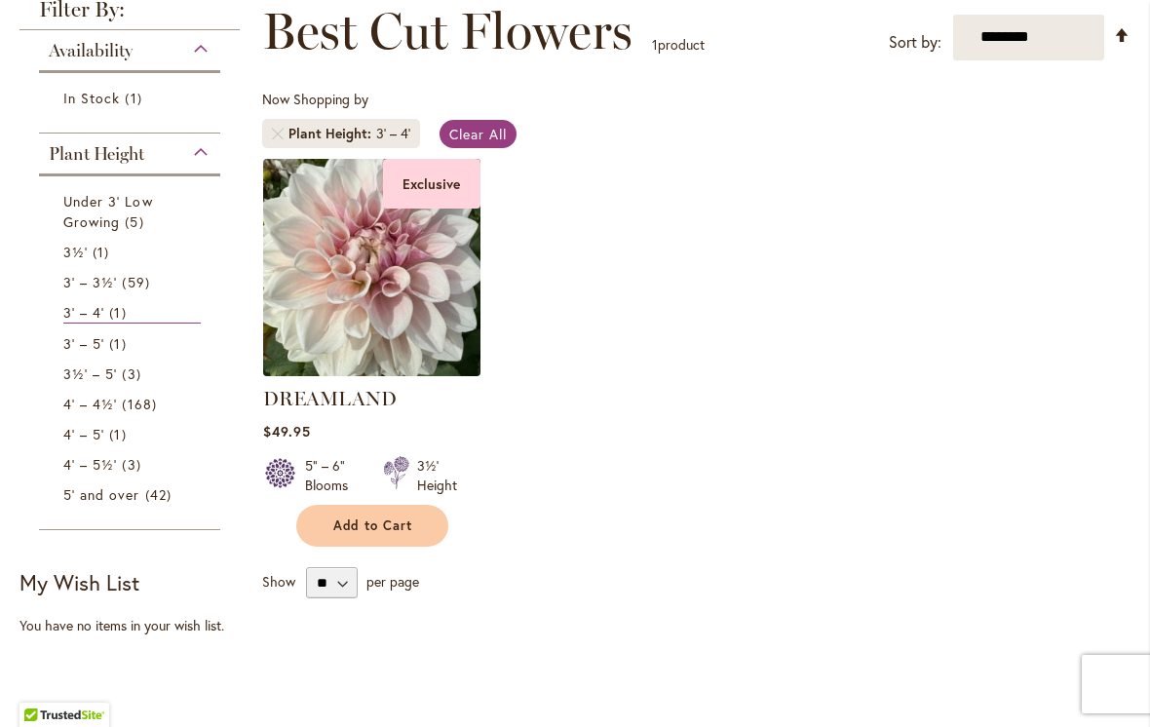
click at [466, 346] on img at bounding box center [371, 267] width 228 height 228
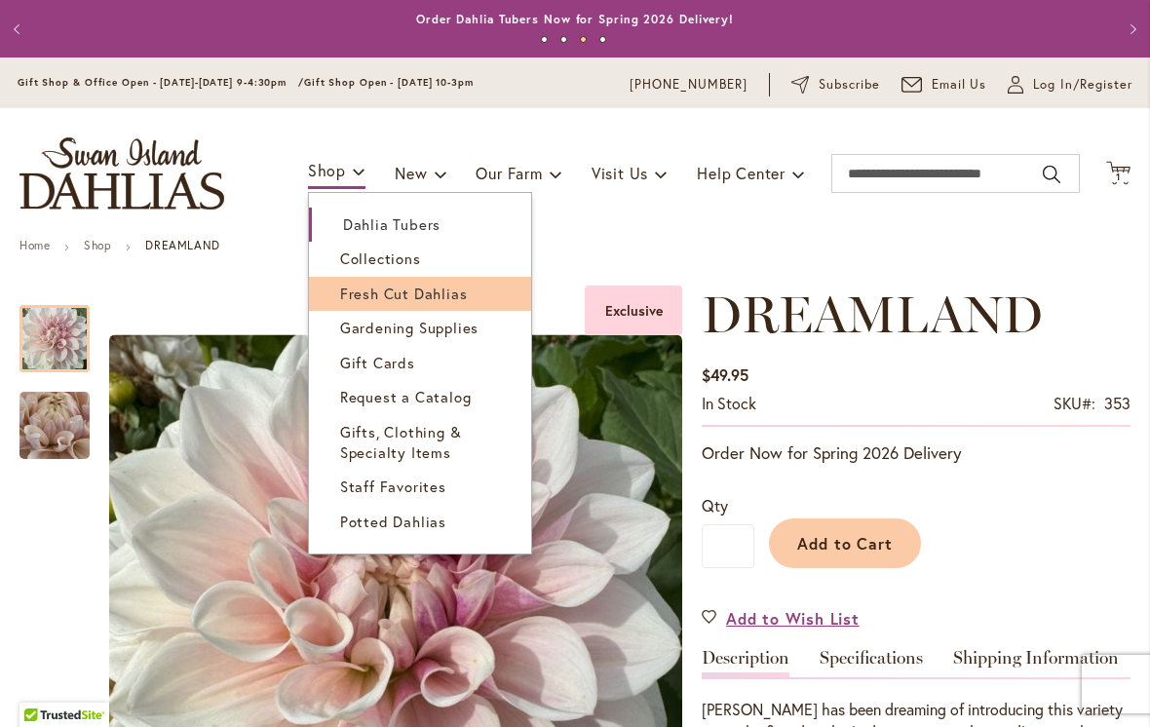
click at [463, 298] on link "Fresh Cut Dahlias" at bounding box center [420, 294] width 222 height 34
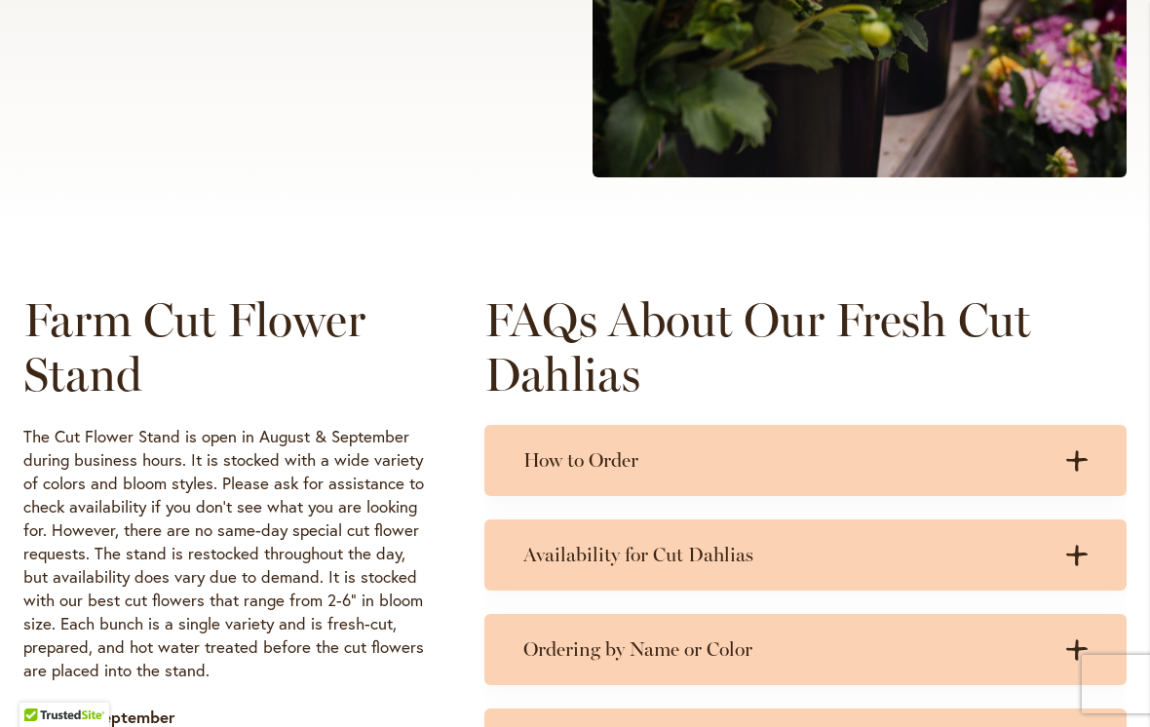
scroll to position [705, 0]
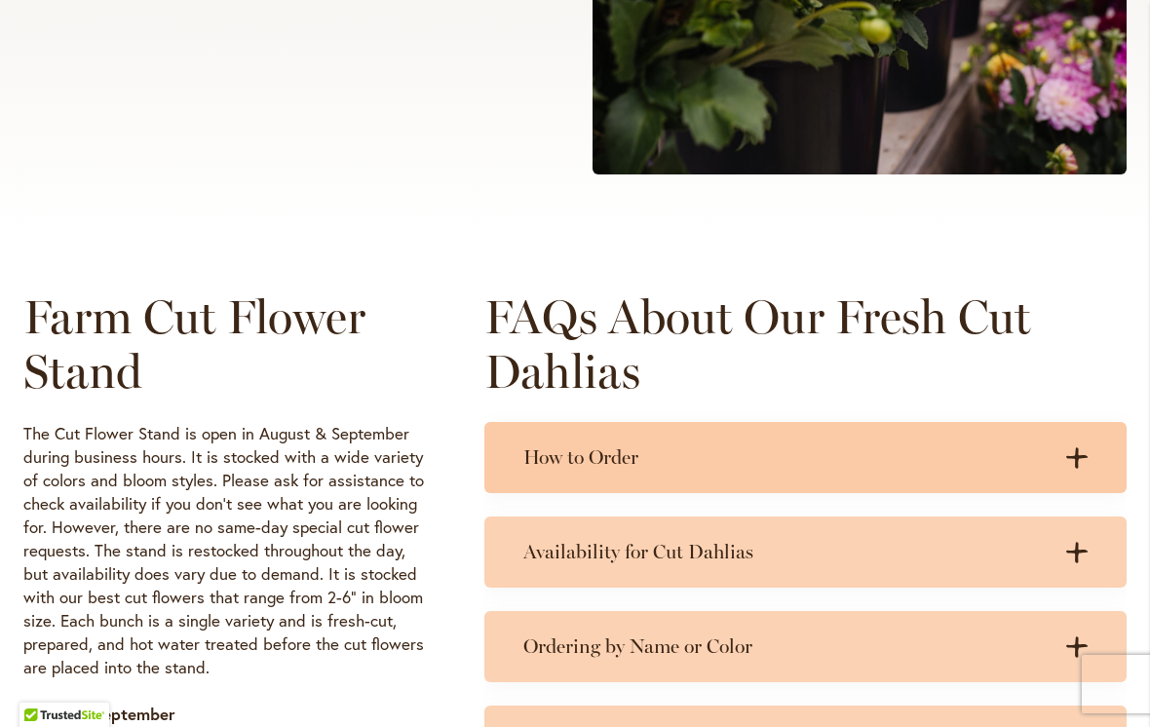
click at [829, 465] on h3 "How to Order" at bounding box center [785, 457] width 525 height 24
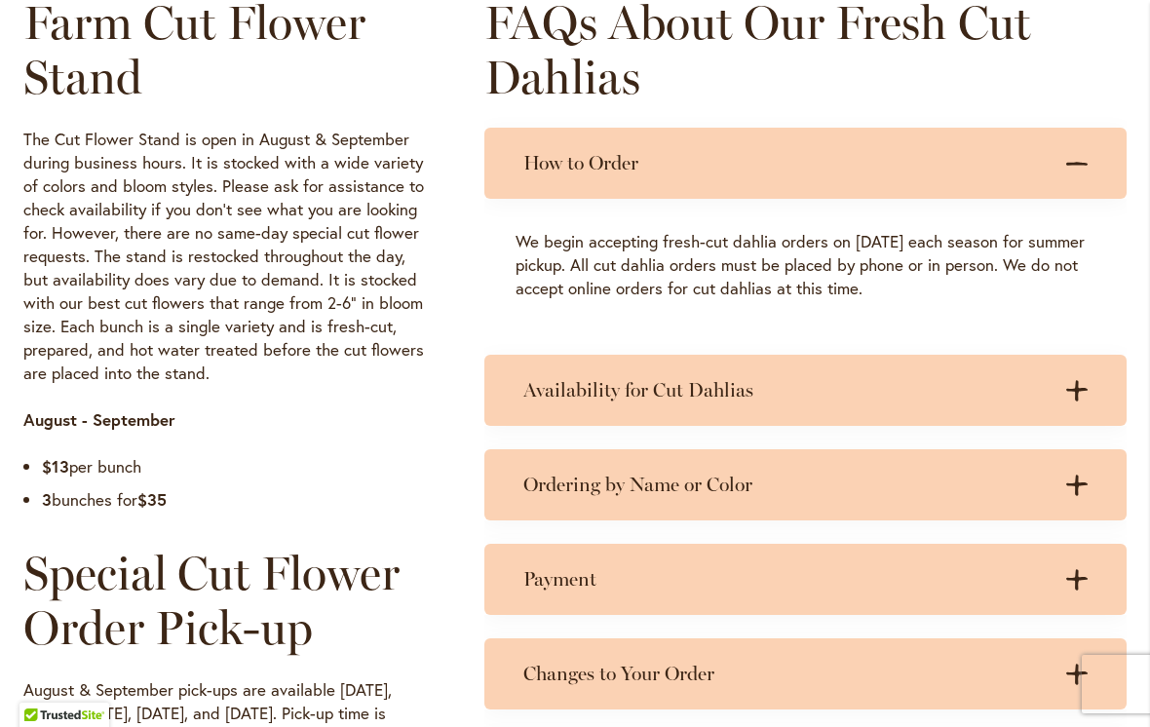
scroll to position [1001, 0]
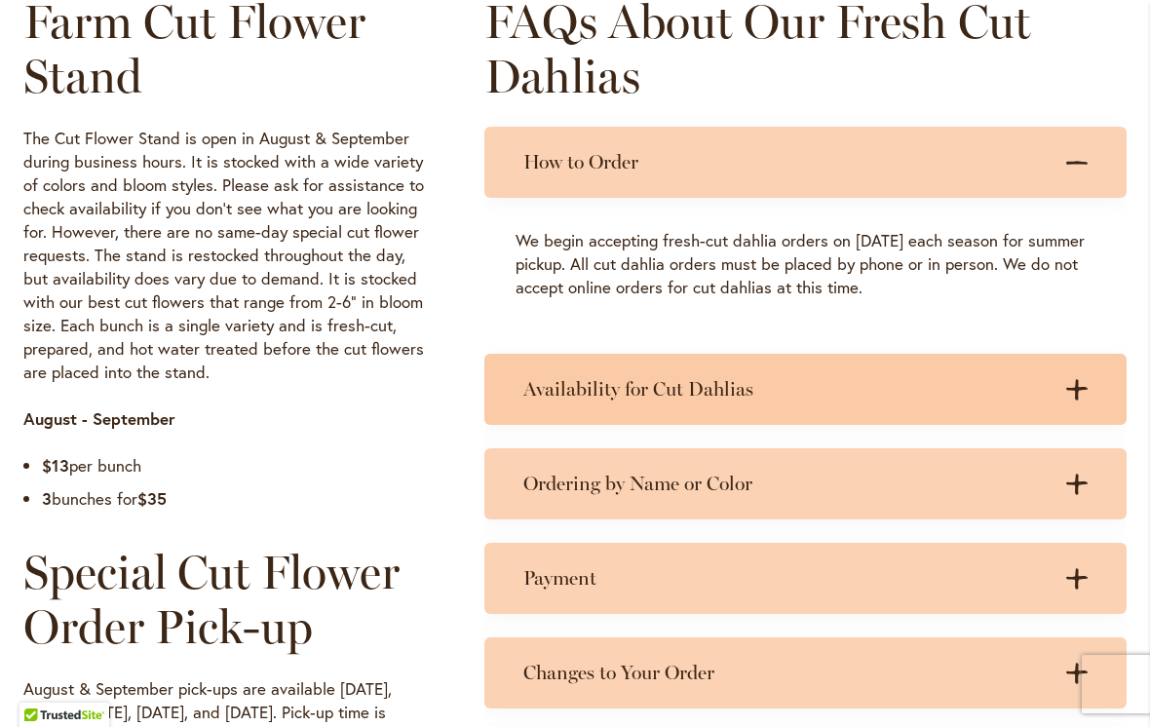
click at [960, 400] on div "Availability for Cut Dahlias .cls-1 { fill: #3c2616; stroke-width: 0px; } .cls-…" at bounding box center [805, 389] width 642 height 71
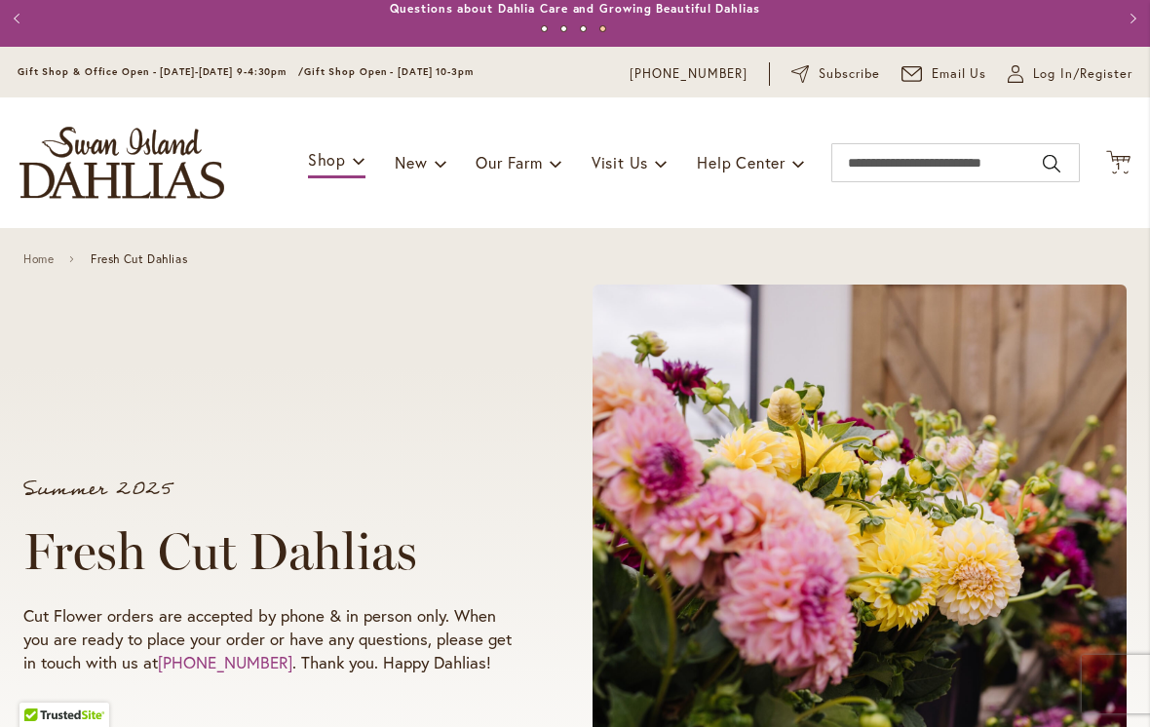
scroll to position [13, 0]
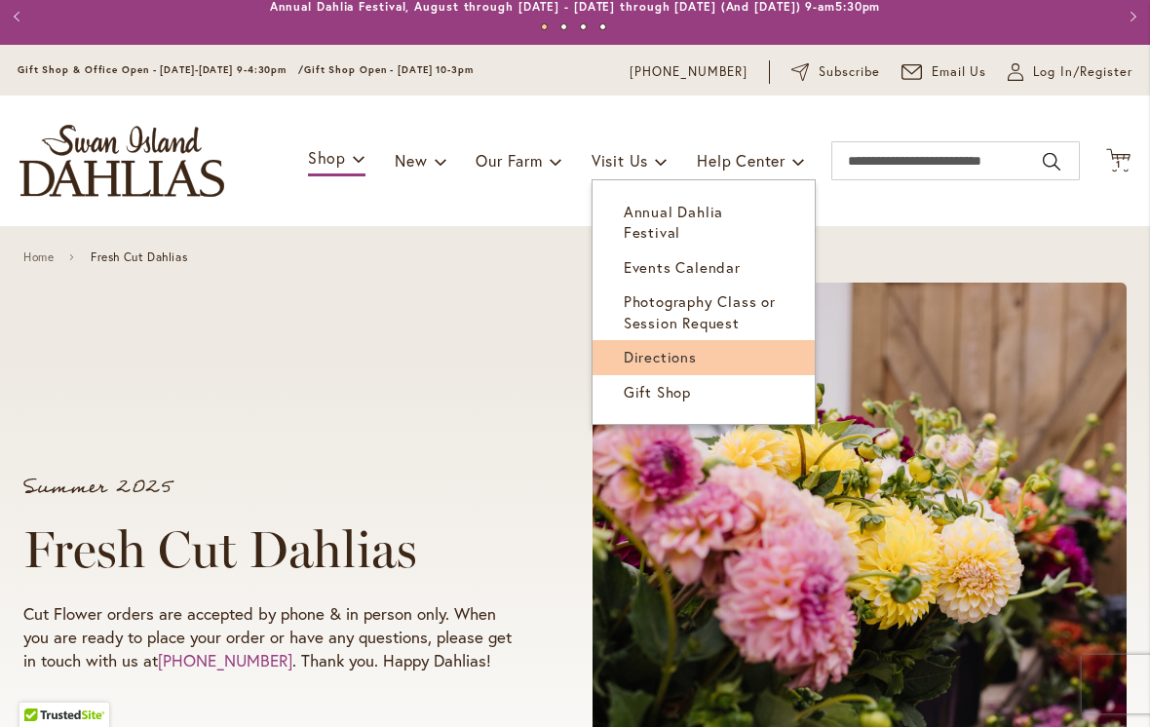
click at [715, 346] on link "Directions" at bounding box center [703, 357] width 222 height 34
